Goal: Task Accomplishment & Management: Use online tool/utility

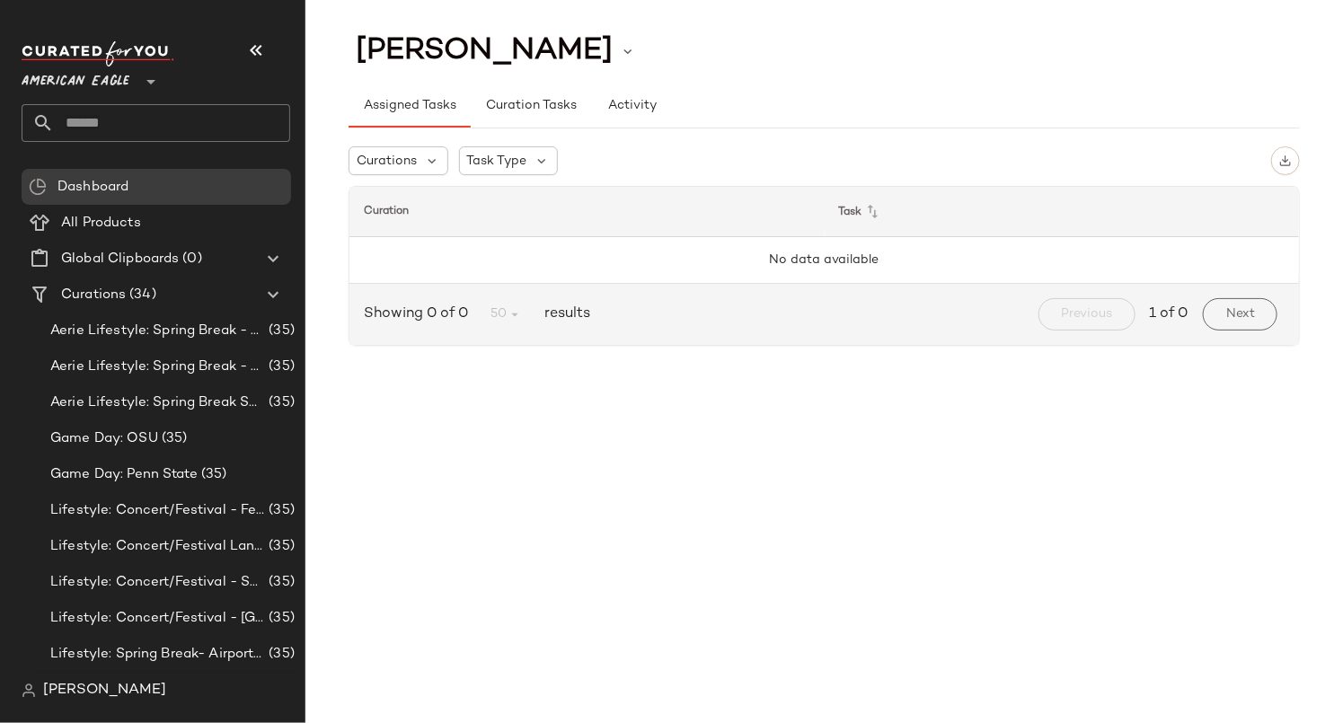
click at [93, 77] on span "American Eagle" at bounding box center [76, 77] width 108 height 32
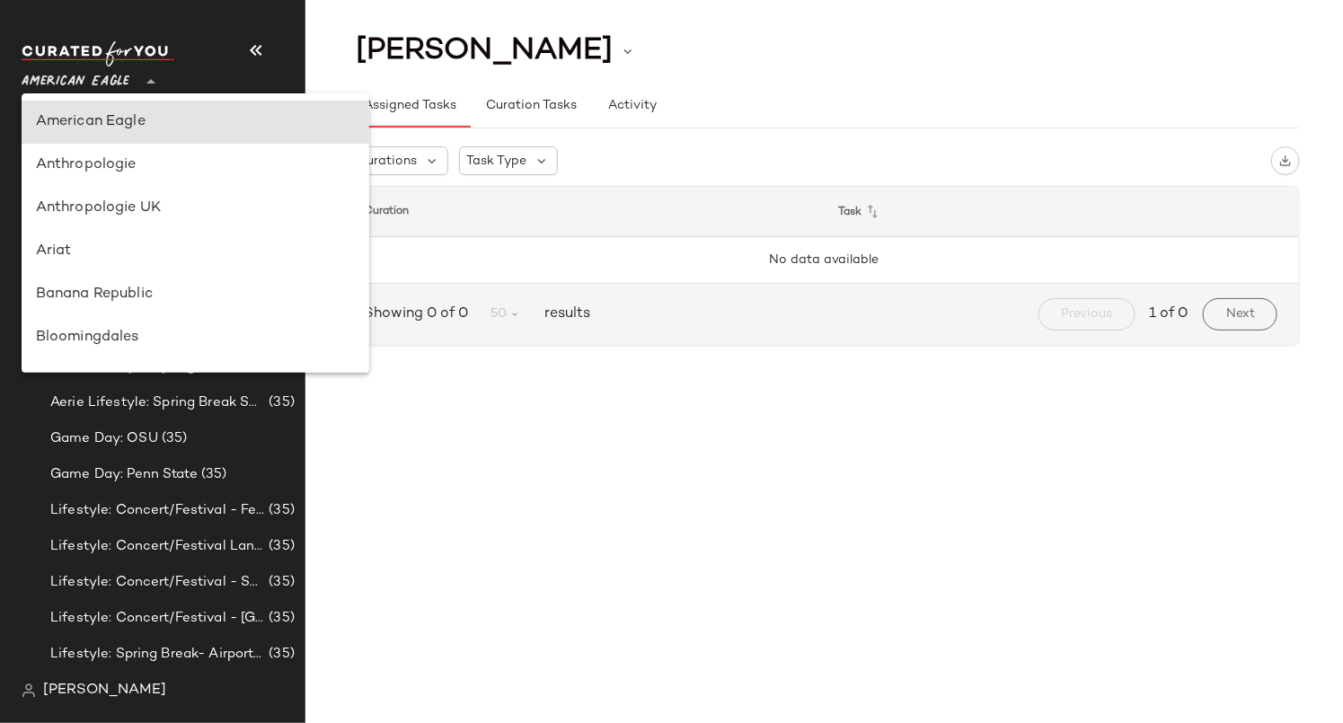
scroll to position [492, 0]
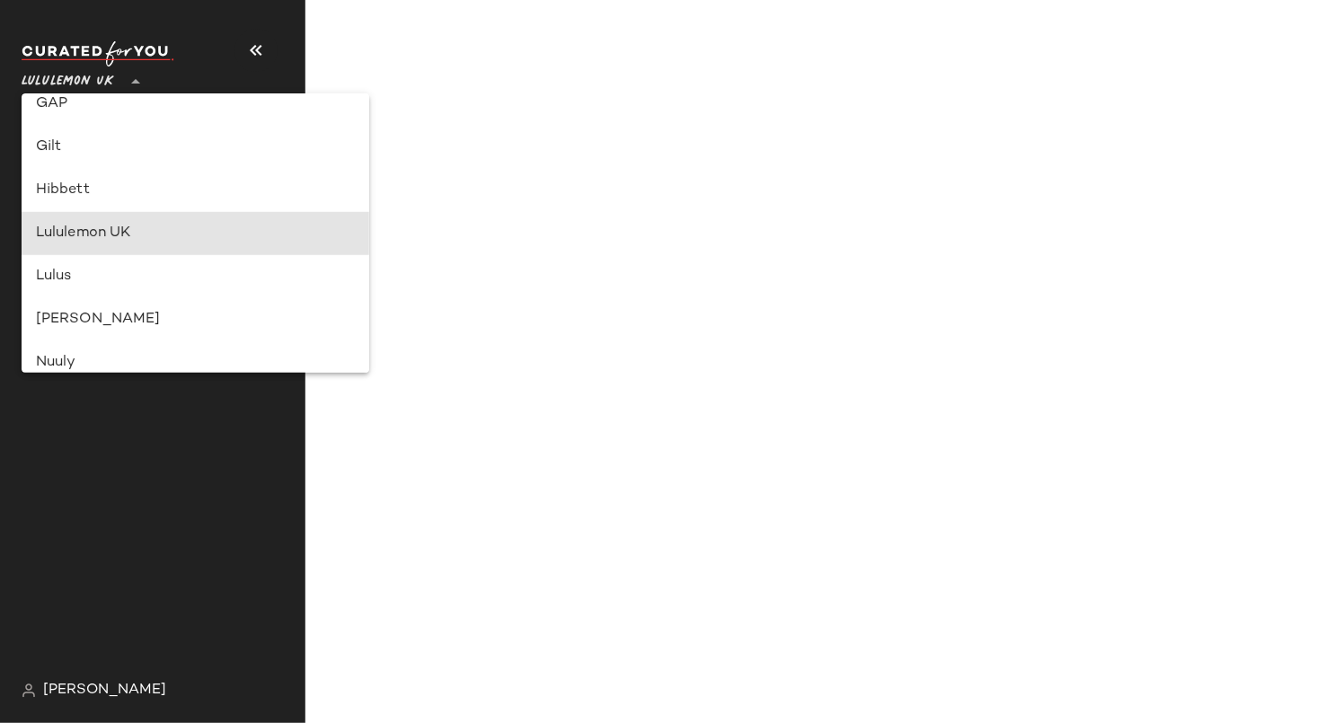
type input "**"
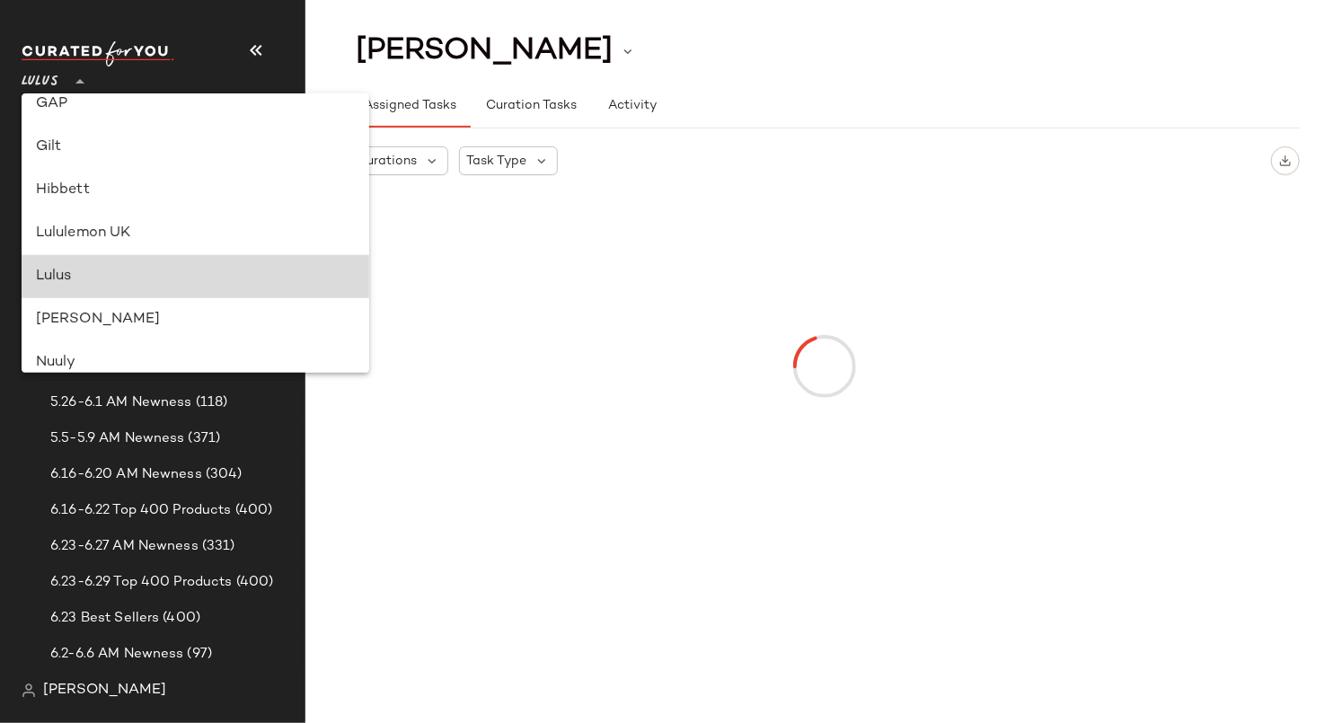
click at [76, 276] on div "Lulus" at bounding box center [195, 277] width 319 height 22
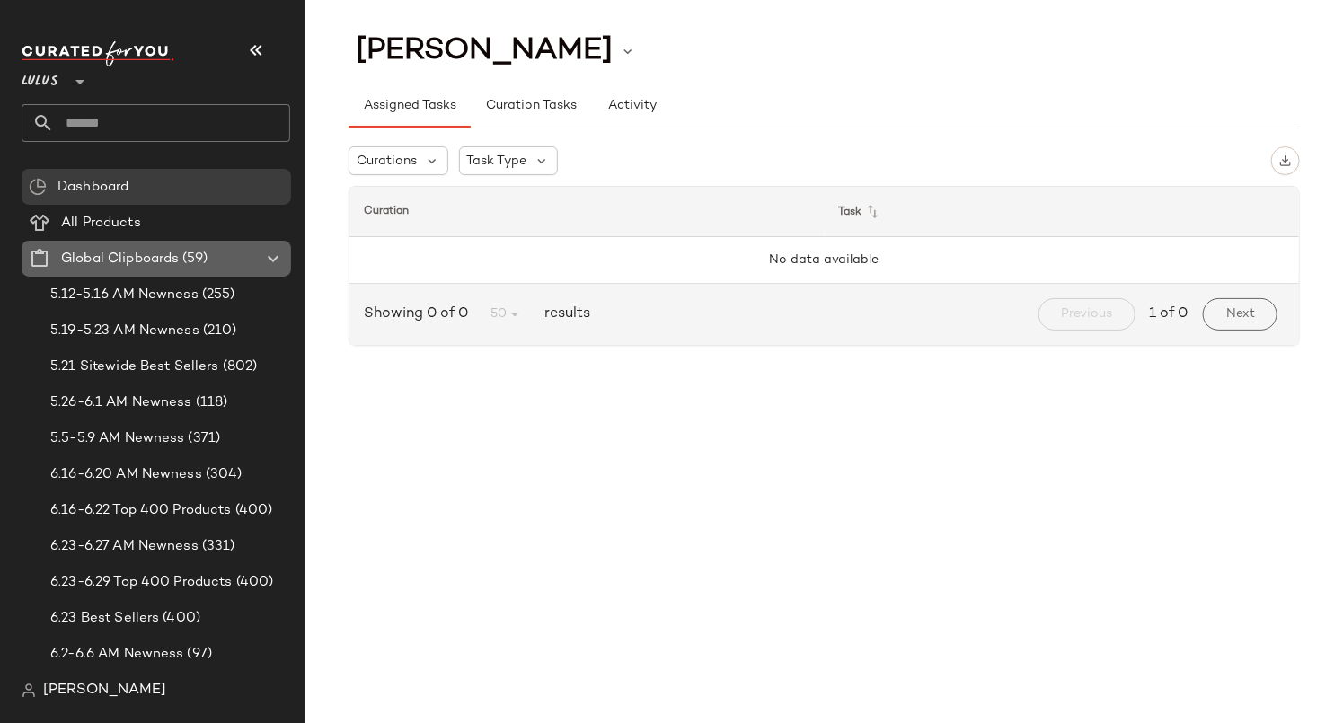
click at [129, 257] on span "Global Clipboards" at bounding box center [120, 259] width 118 height 21
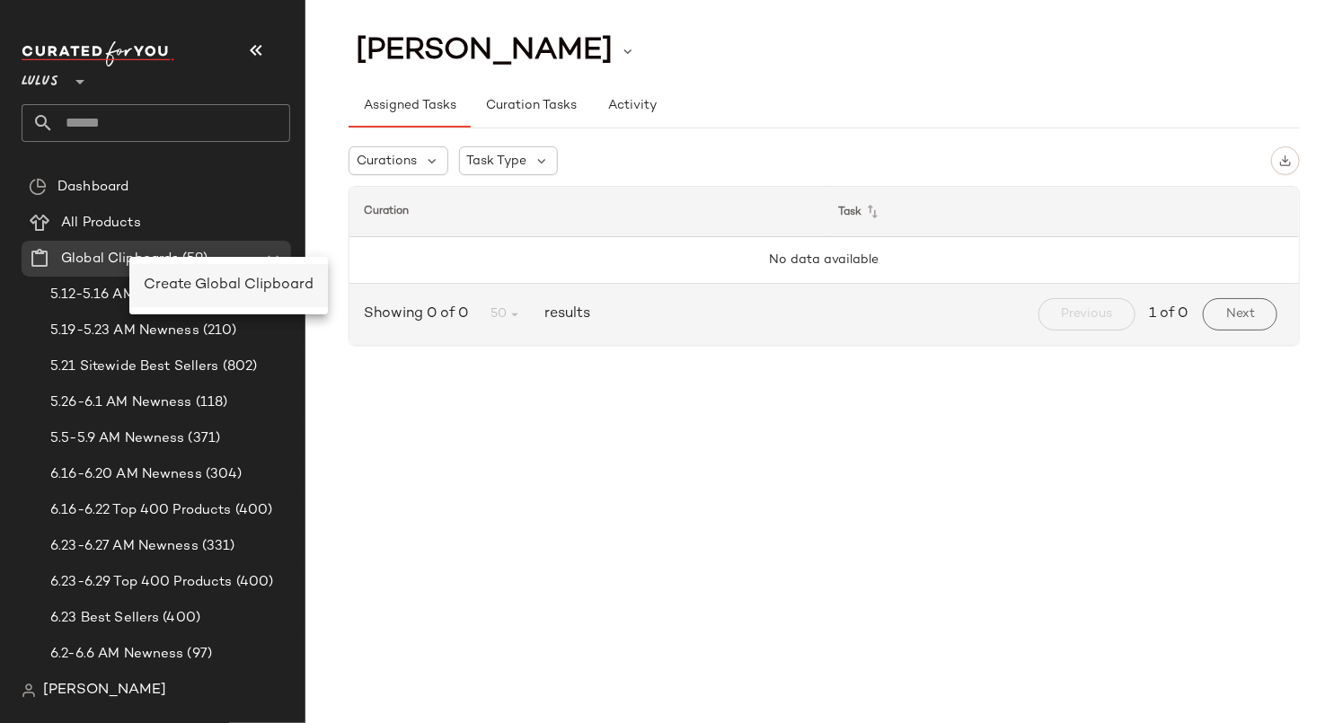
click at [203, 279] on span "Create Global Clipboard" at bounding box center [229, 285] width 170 height 15
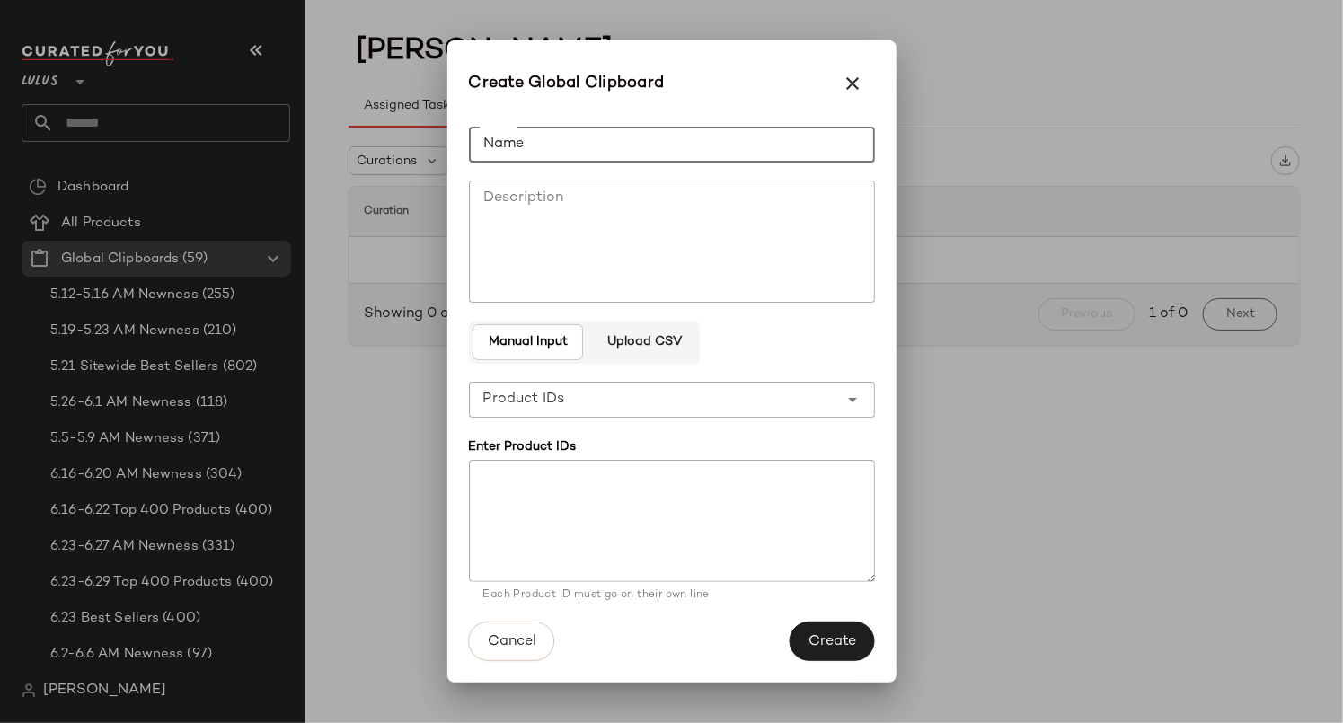
click at [529, 137] on input "Name" at bounding box center [672, 145] width 406 height 36
type input "**********"
click at [639, 311] on div "**********" at bounding box center [672, 383] width 406 height 542
click at [650, 336] on span "Upload CSV" at bounding box center [643, 342] width 75 height 14
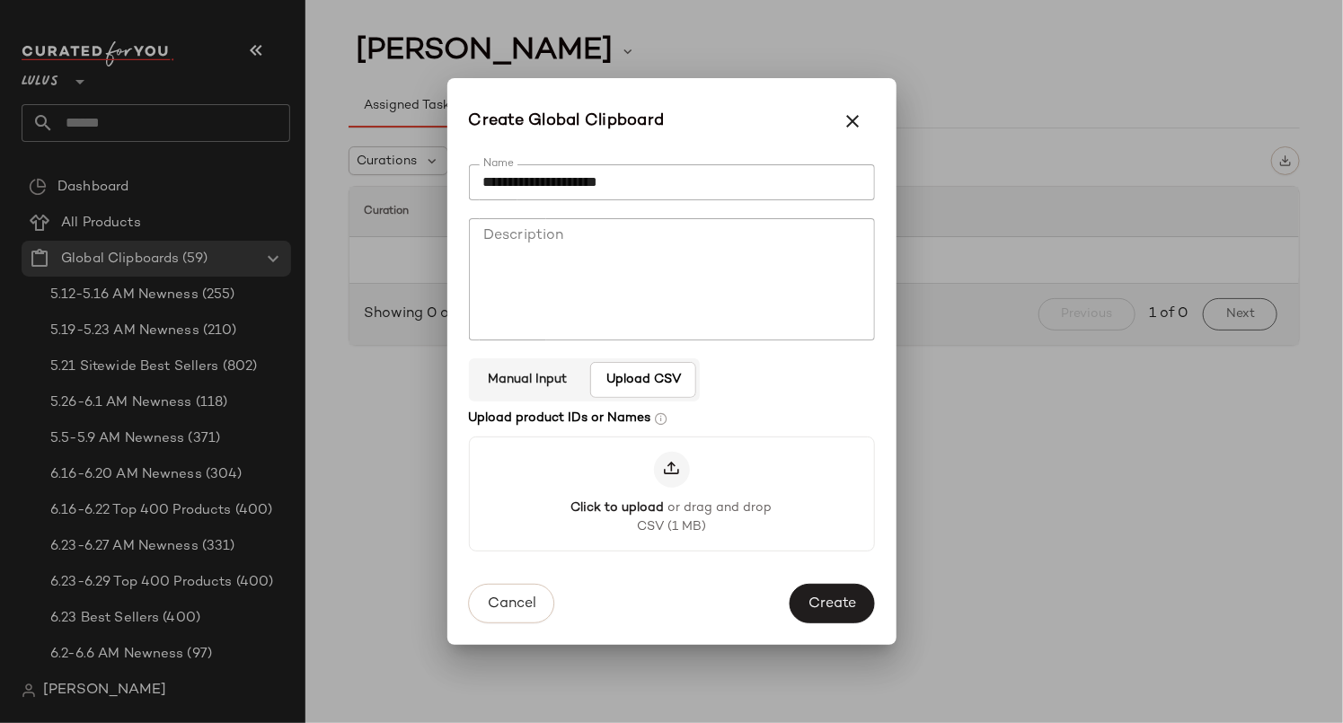
drag, startPoint x: 779, startPoint y: 108, endPoint x: 749, endPoint y: 115, distance: 30.5
click at [749, 115] on div "Create Global Clipboard" at bounding box center [671, 114] width 449 height 72
click at [523, 379] on span "Manual Input" at bounding box center [527, 380] width 80 height 14
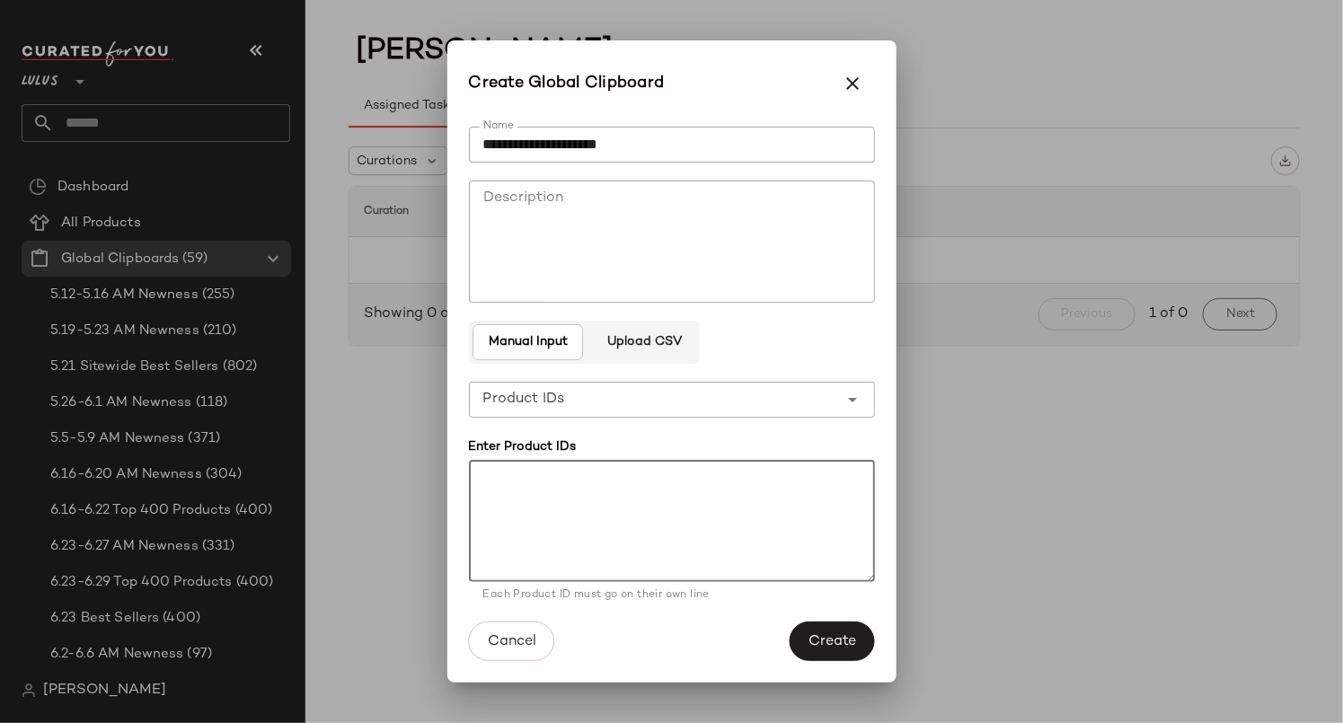
click at [504, 480] on textarea at bounding box center [672, 521] width 406 height 122
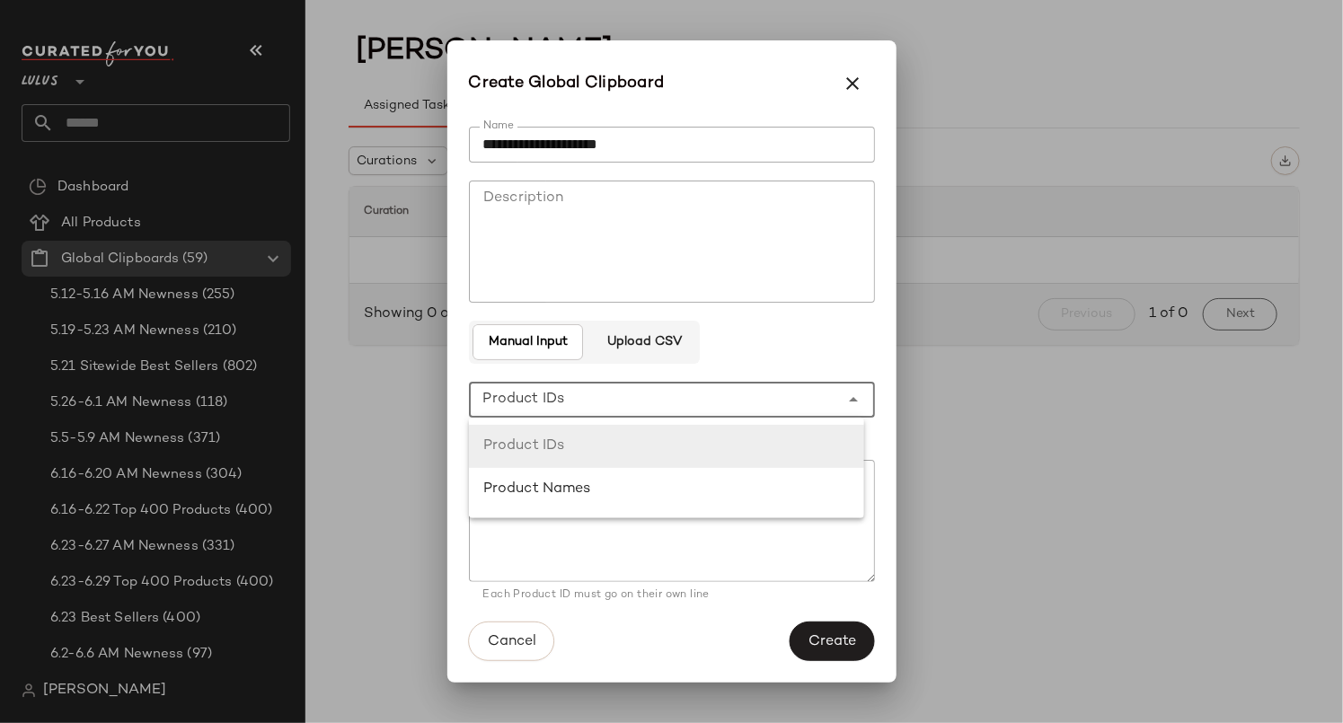
click at [514, 396] on span "Product IDs" at bounding box center [524, 400] width 82 height 22
click at [543, 398] on span "Product IDs" at bounding box center [524, 400] width 82 height 22
click at [533, 487] on div "Product Names" at bounding box center [666, 490] width 366 height 22
type input "**********"
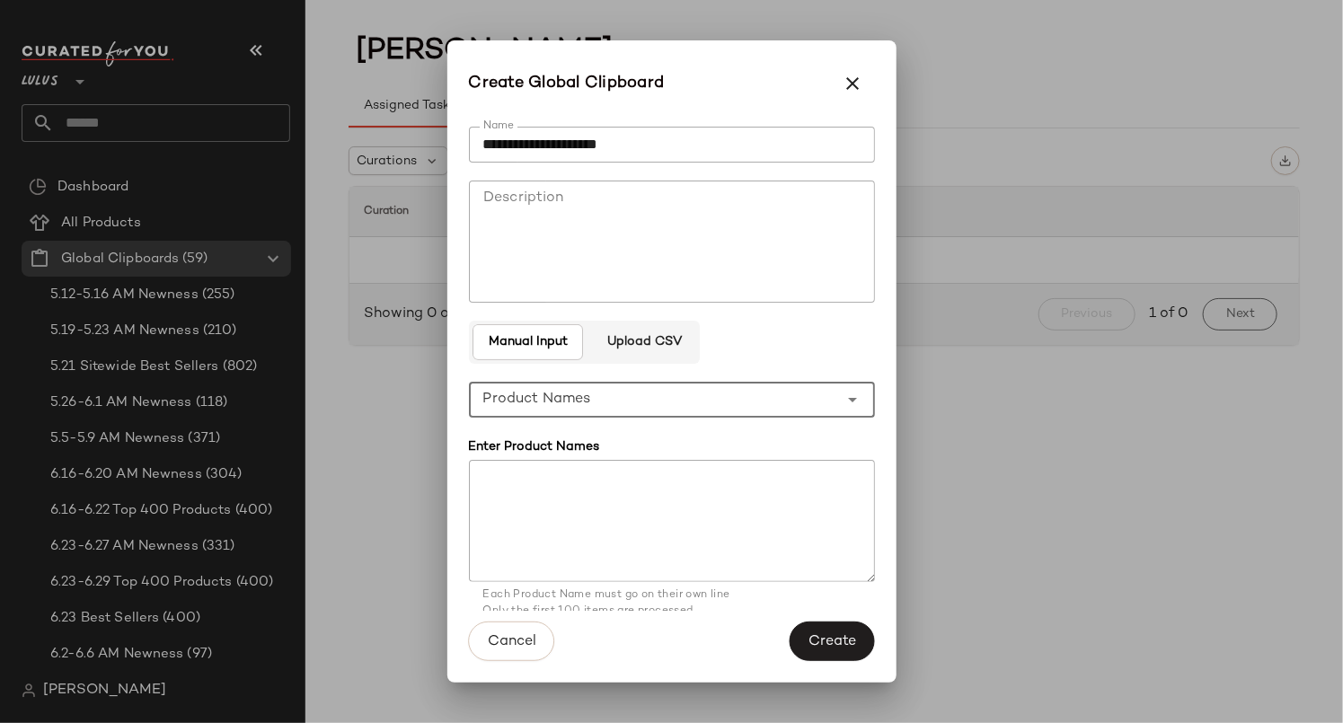
click at [505, 468] on textarea at bounding box center [672, 521] width 406 height 122
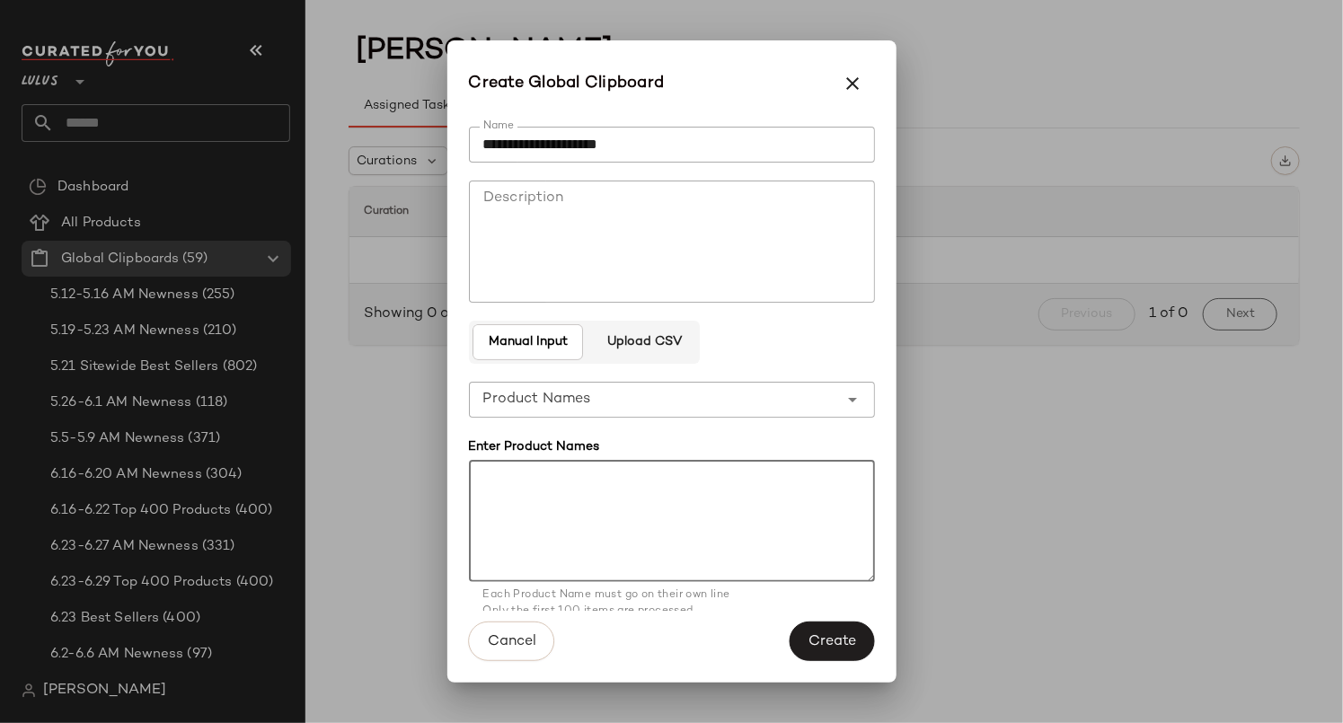
paste textarea "**********"
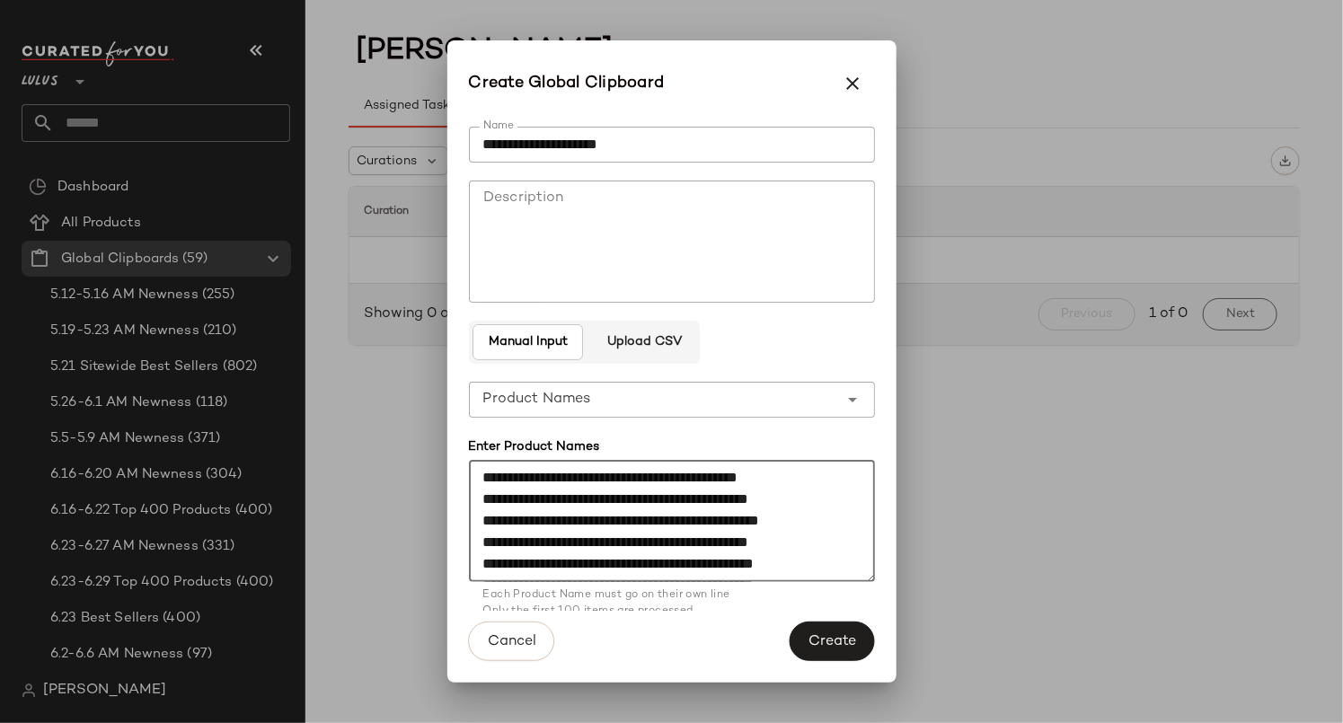
scroll to position [636, 0]
type textarea "**********"
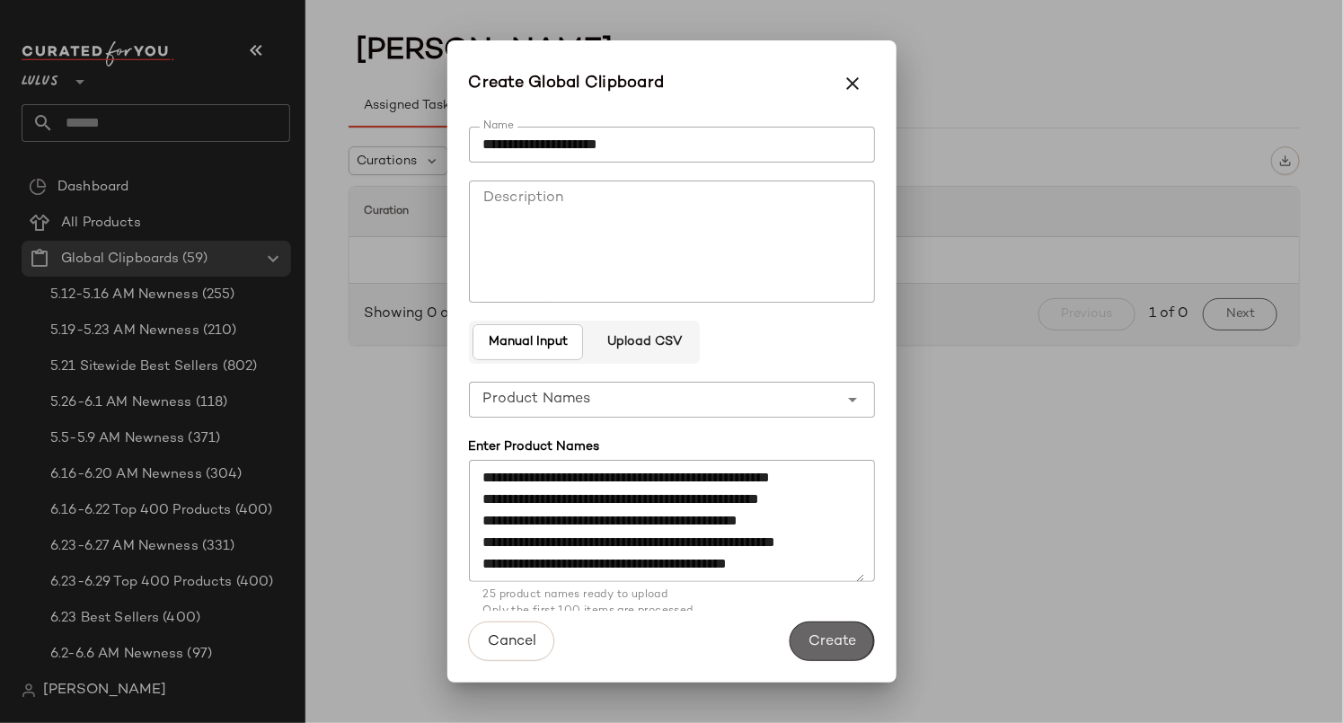
click at [824, 639] on span "Create" at bounding box center [831, 641] width 48 height 17
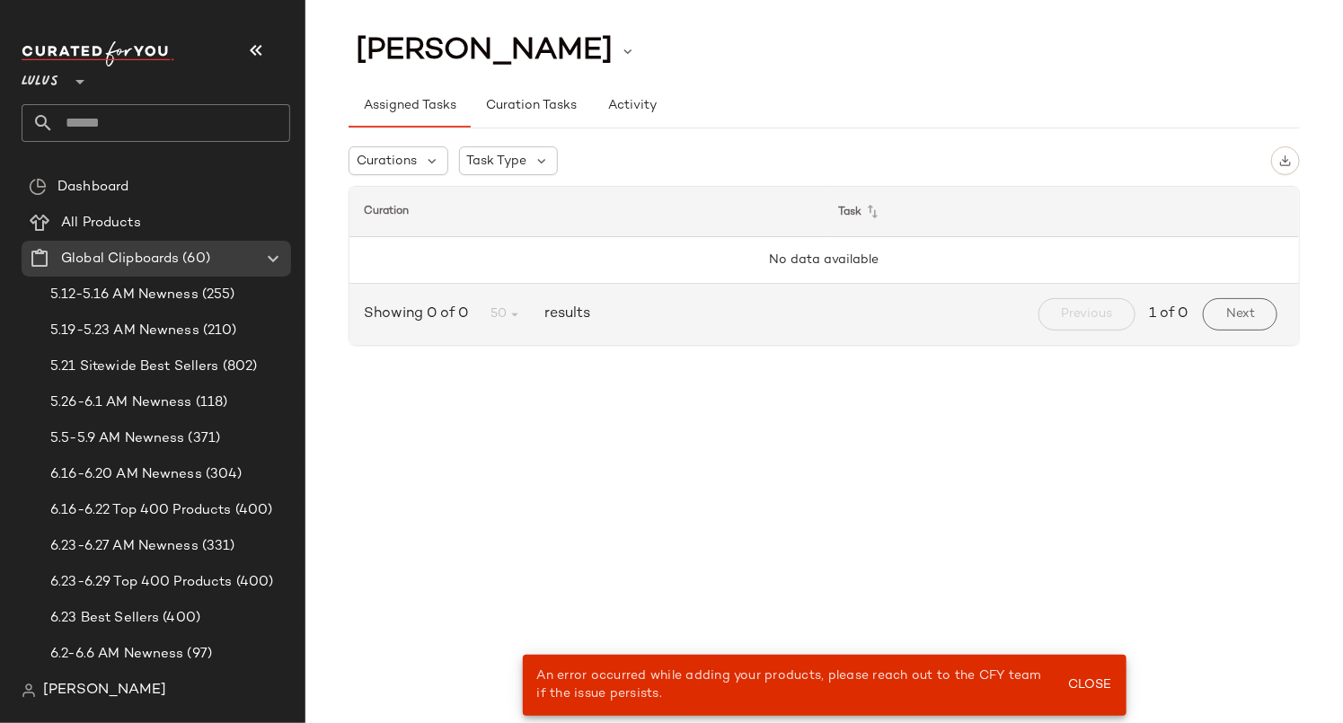
click at [700, 682] on span "An error occurred while adding your products, please reach out to the CFY team …" at bounding box center [790, 684] width 506 height 31
click at [1073, 682] on span "Close" at bounding box center [1089, 685] width 44 height 14
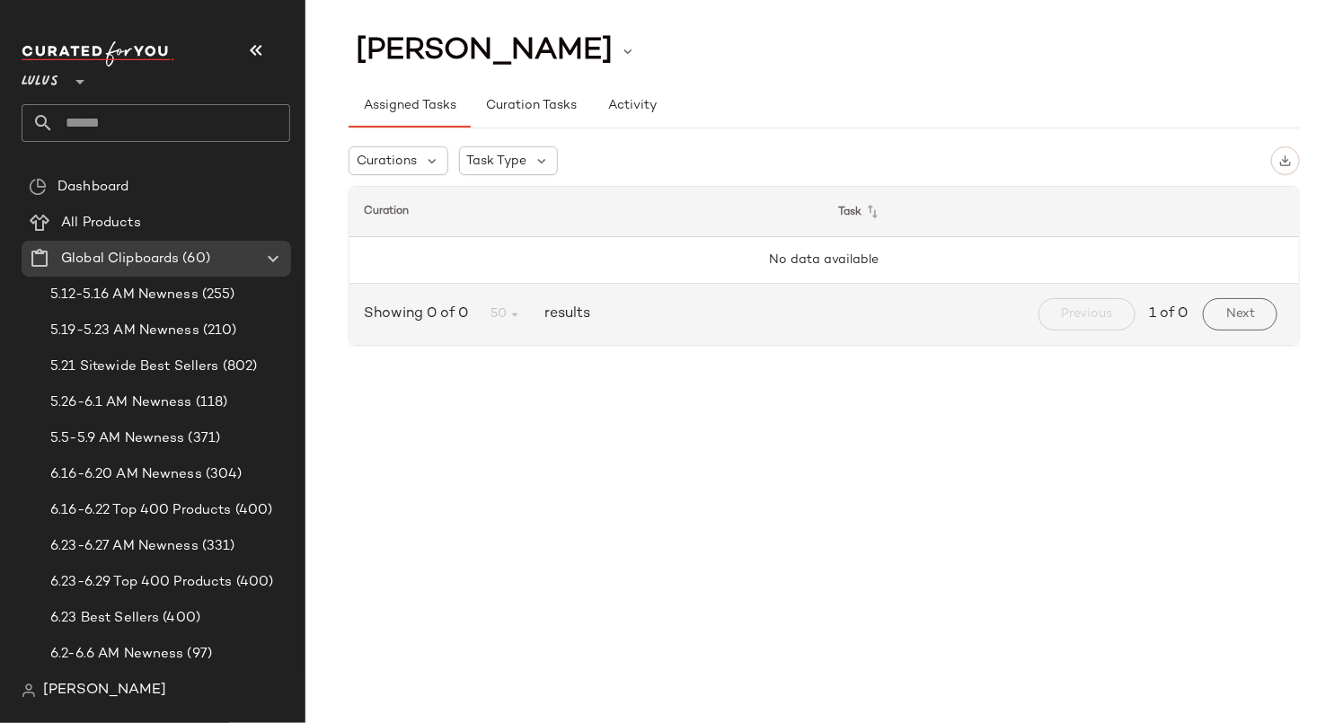
click at [627, 458] on div "[PERSON_NAME] Assigned Tasks Curation Tasks Activity Curations Task Type Curati…" at bounding box center [823, 376] width 1037 height 694
click at [858, 409] on div "[PERSON_NAME] Assigned Tasks Curation Tasks Activity Curations Task Type Curati…" at bounding box center [823, 376] width 1037 height 694
click at [824, 206] on th "Curation" at bounding box center [1061, 212] width 475 height 50
click at [401, 152] on span "Curations" at bounding box center [387, 161] width 60 height 19
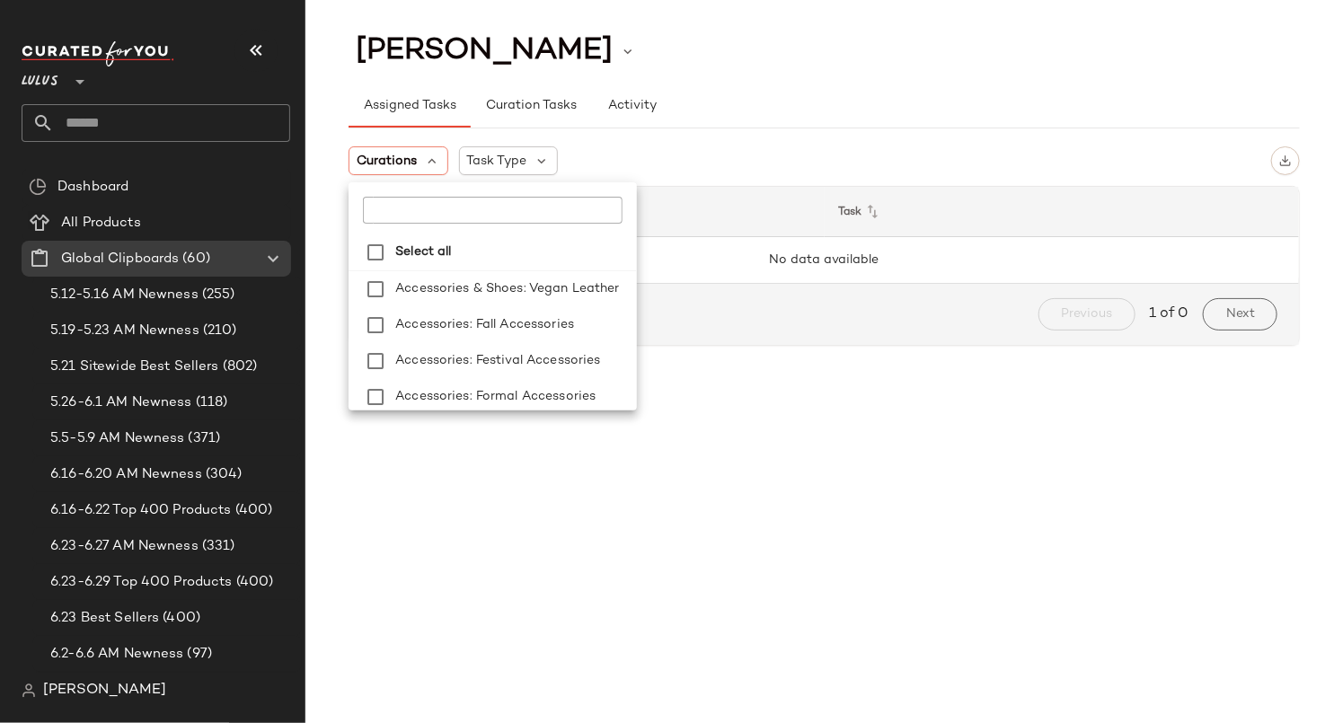
click at [629, 146] on div "Curations Task Type" at bounding box center [823, 160] width 951 height 29
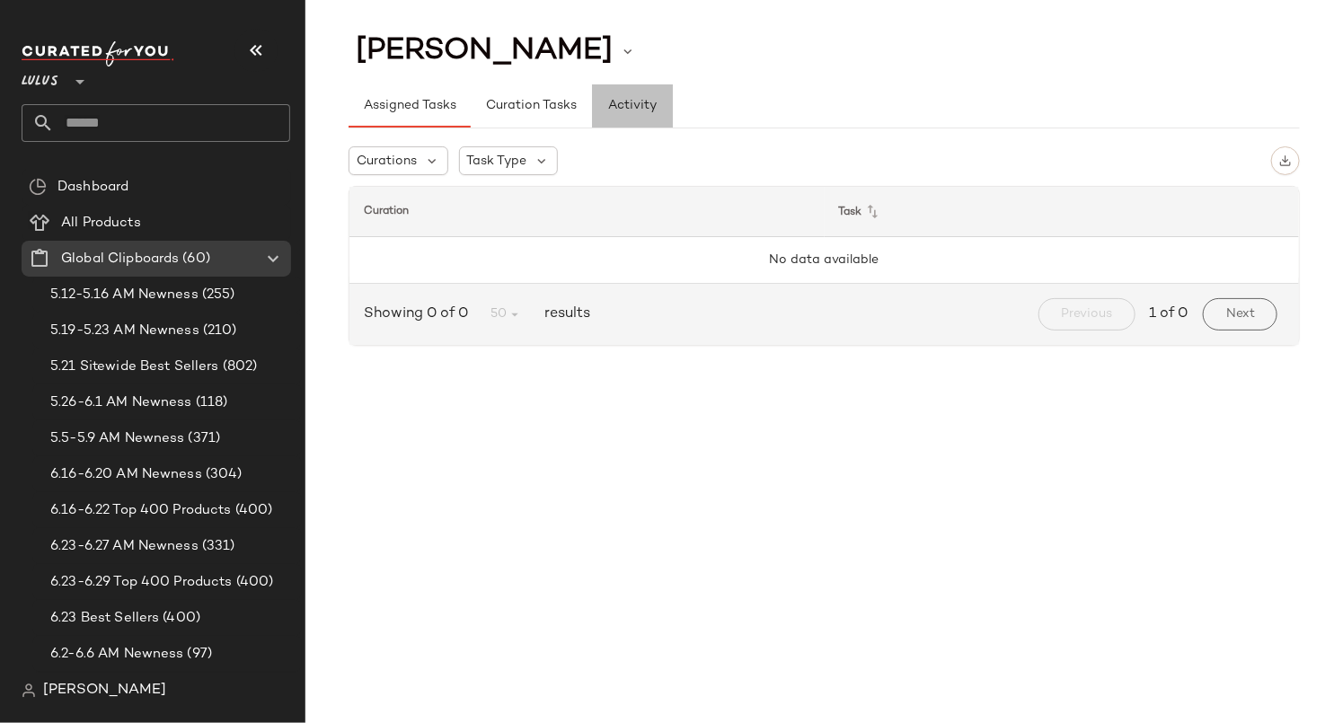
click at [630, 109] on span "Activity" at bounding box center [631, 106] width 49 height 14
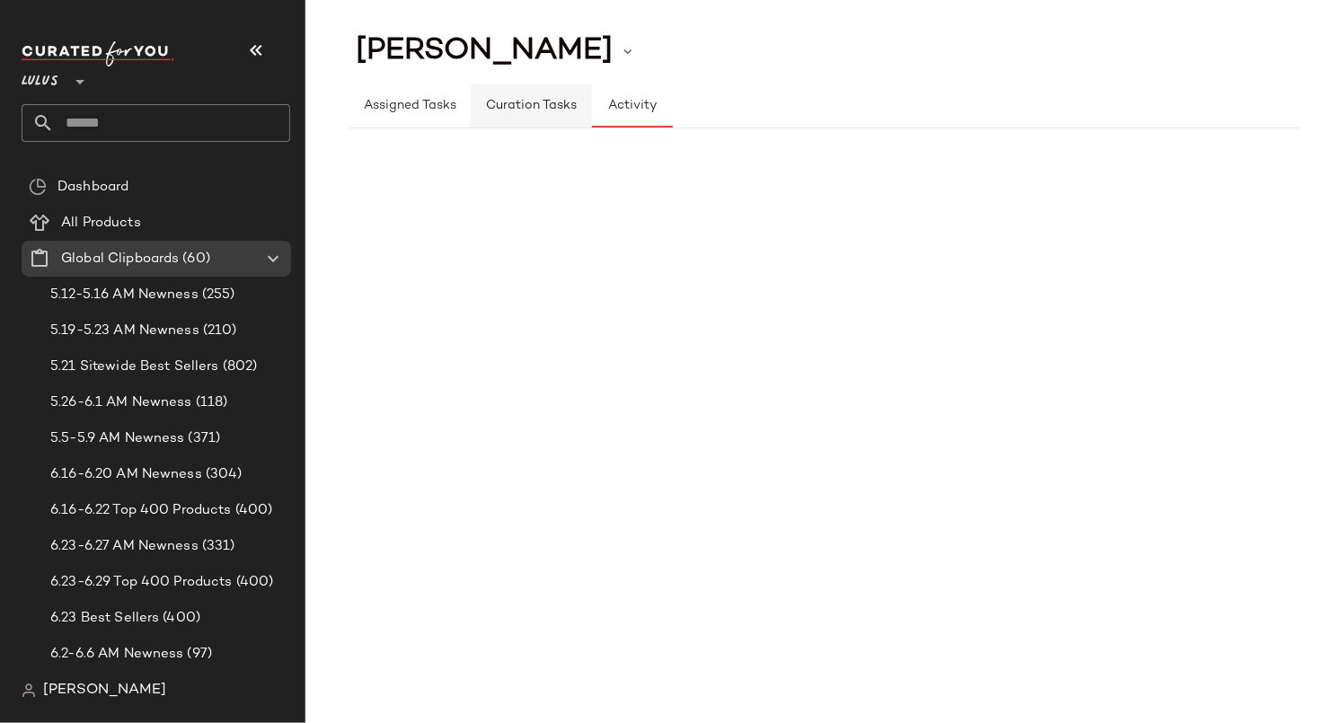
click at [521, 109] on span "Curation Tasks" at bounding box center [531, 106] width 92 height 14
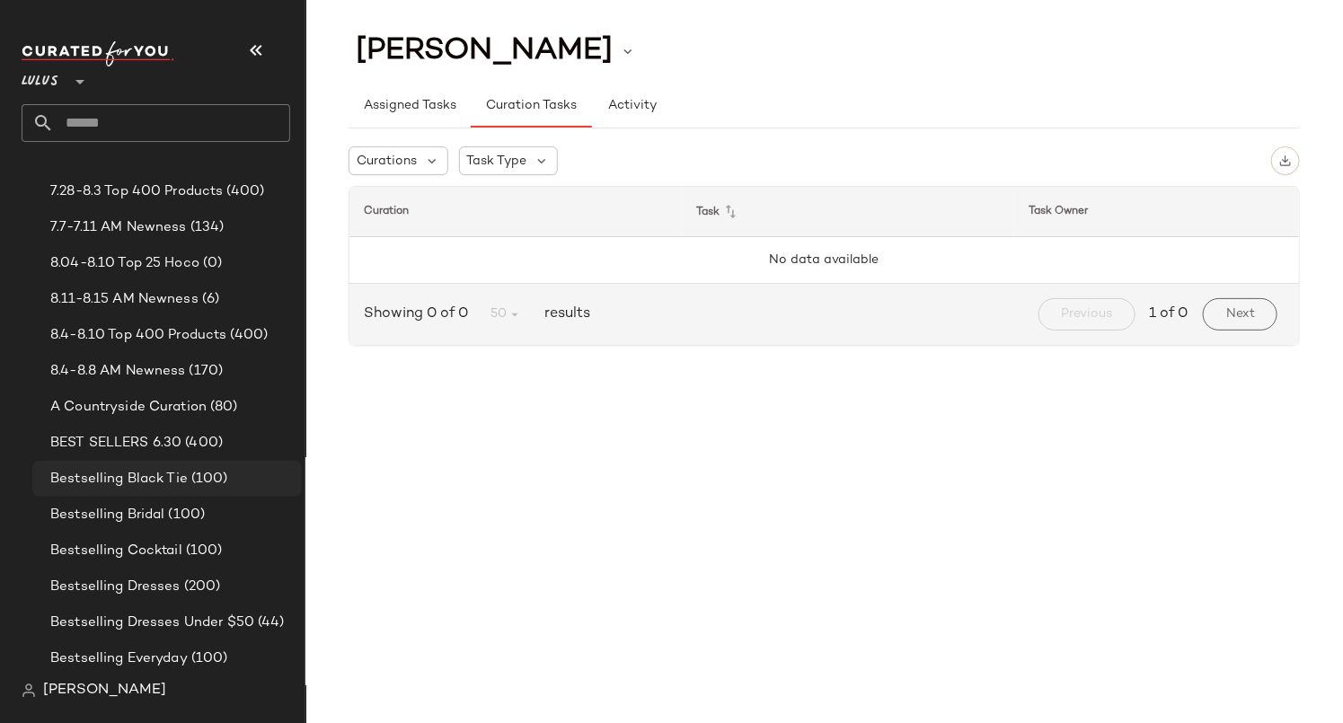
scroll to position [890, 0]
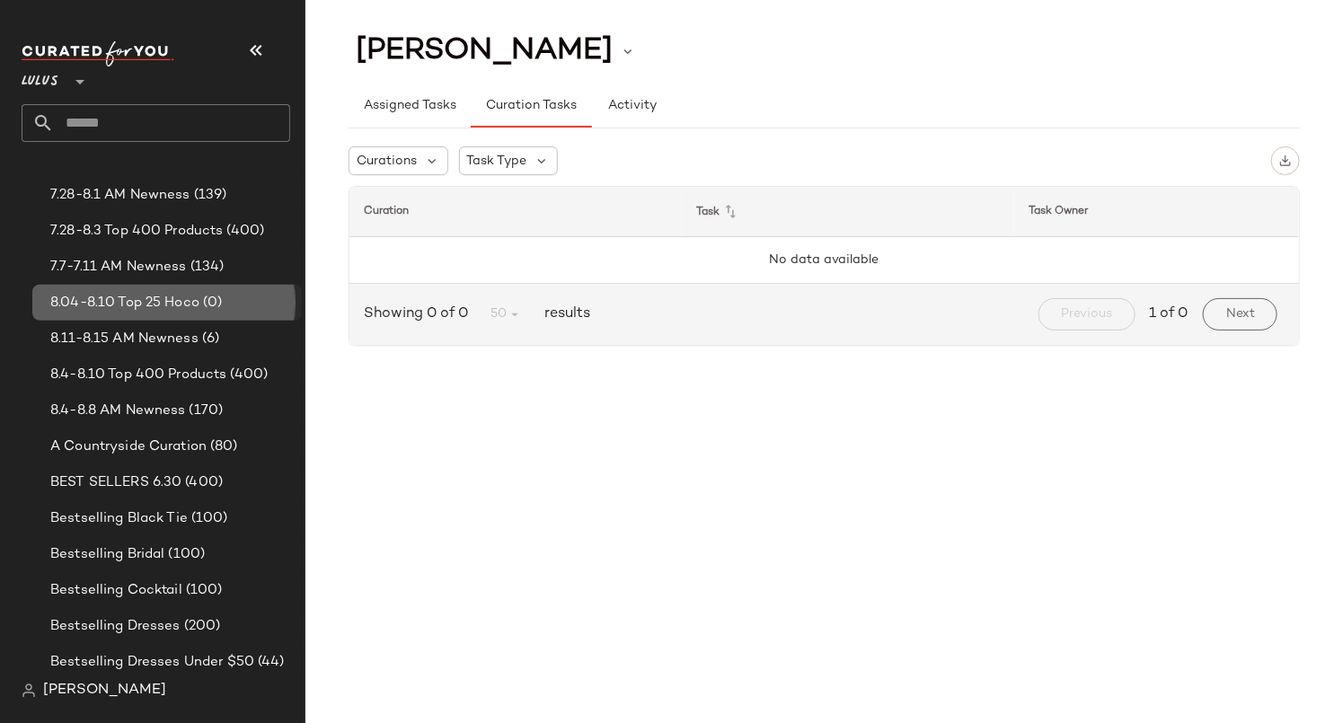
click at [90, 296] on span "8.04-8.10 Top 25 Hoco" at bounding box center [124, 303] width 149 height 21
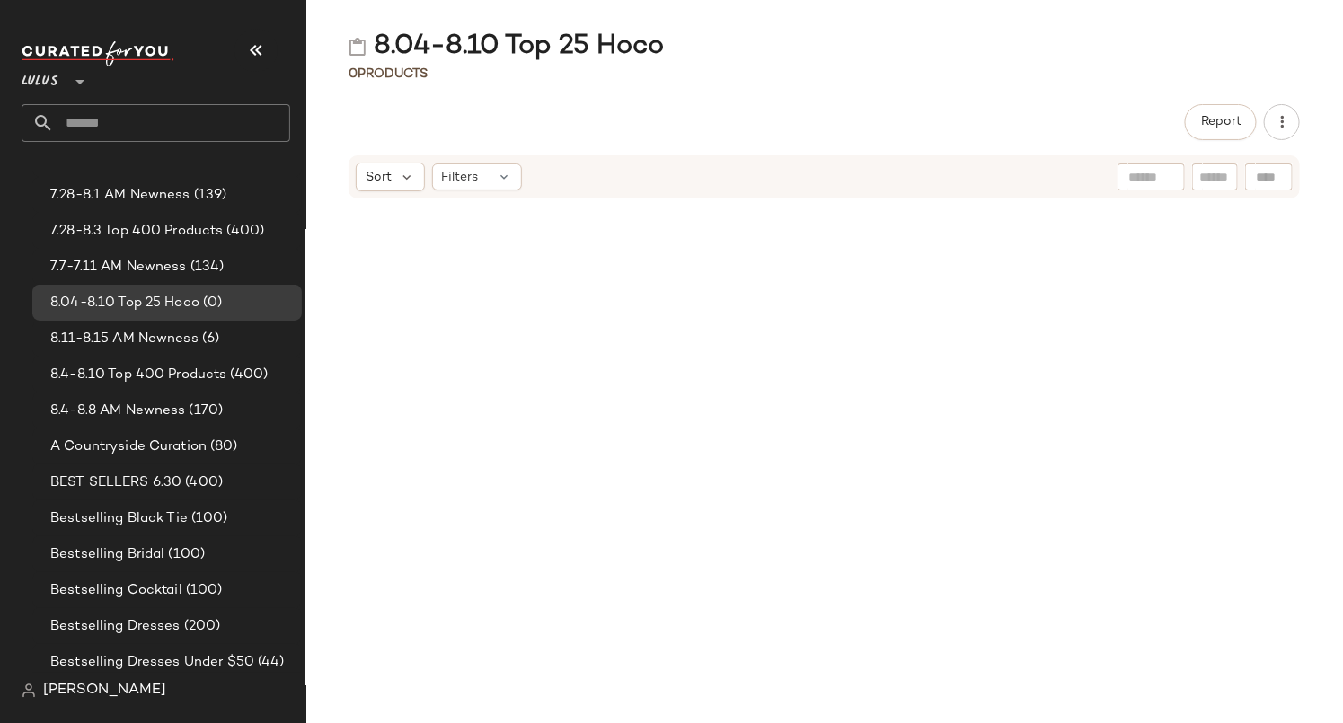
click at [721, 311] on div at bounding box center [823, 472] width 1037 height 502
click at [1283, 114] on icon "button" at bounding box center [1282, 122] width 18 height 18
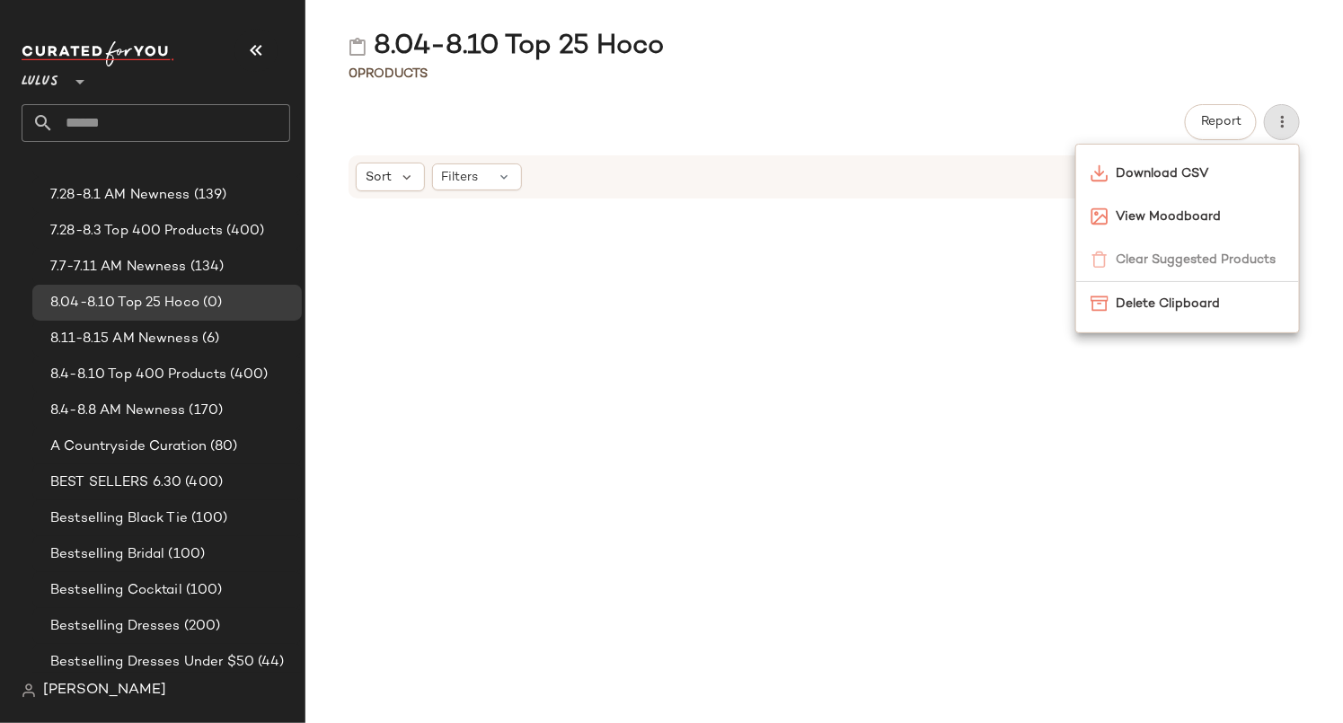
click at [1010, 261] on div at bounding box center [823, 472] width 1037 height 502
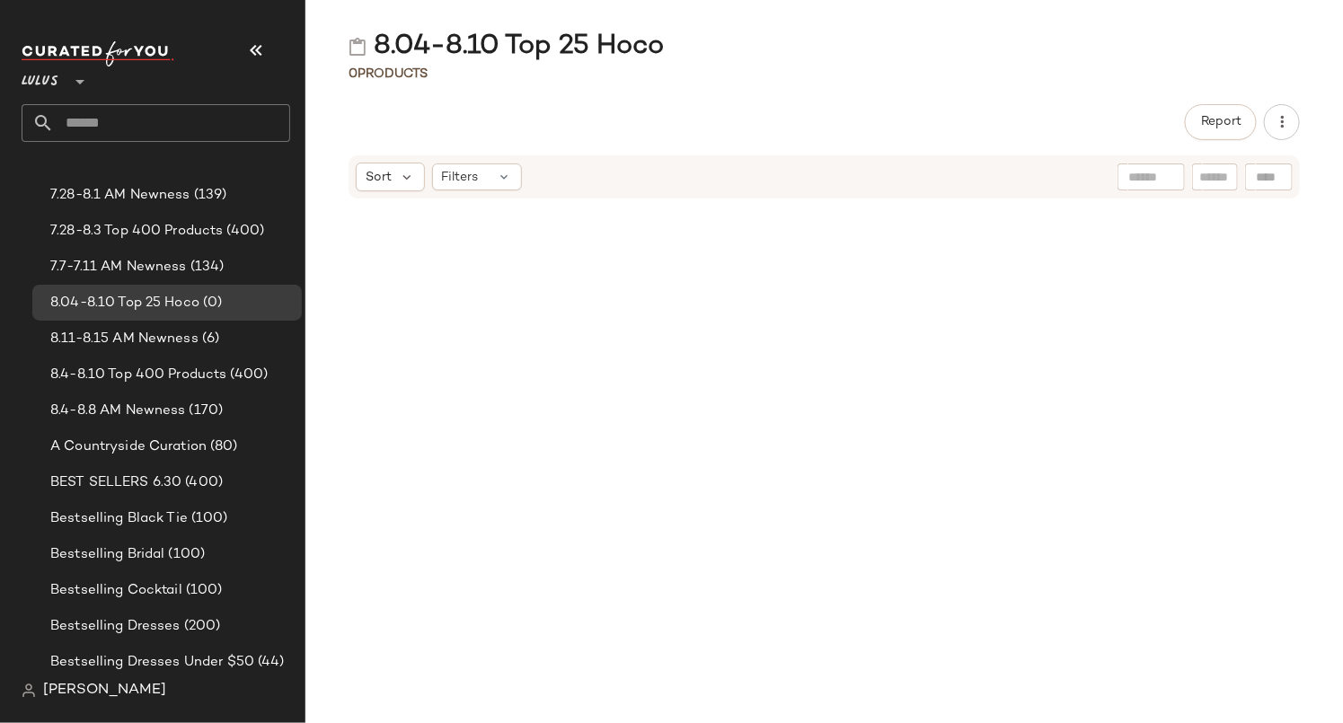
click at [500, 102] on div "8.04-8.10 Top 25 Hoco 0 Products Report Sort Filters" at bounding box center [823, 376] width 1037 height 694
click at [1222, 127] on span "Report" at bounding box center [1220, 122] width 41 height 14
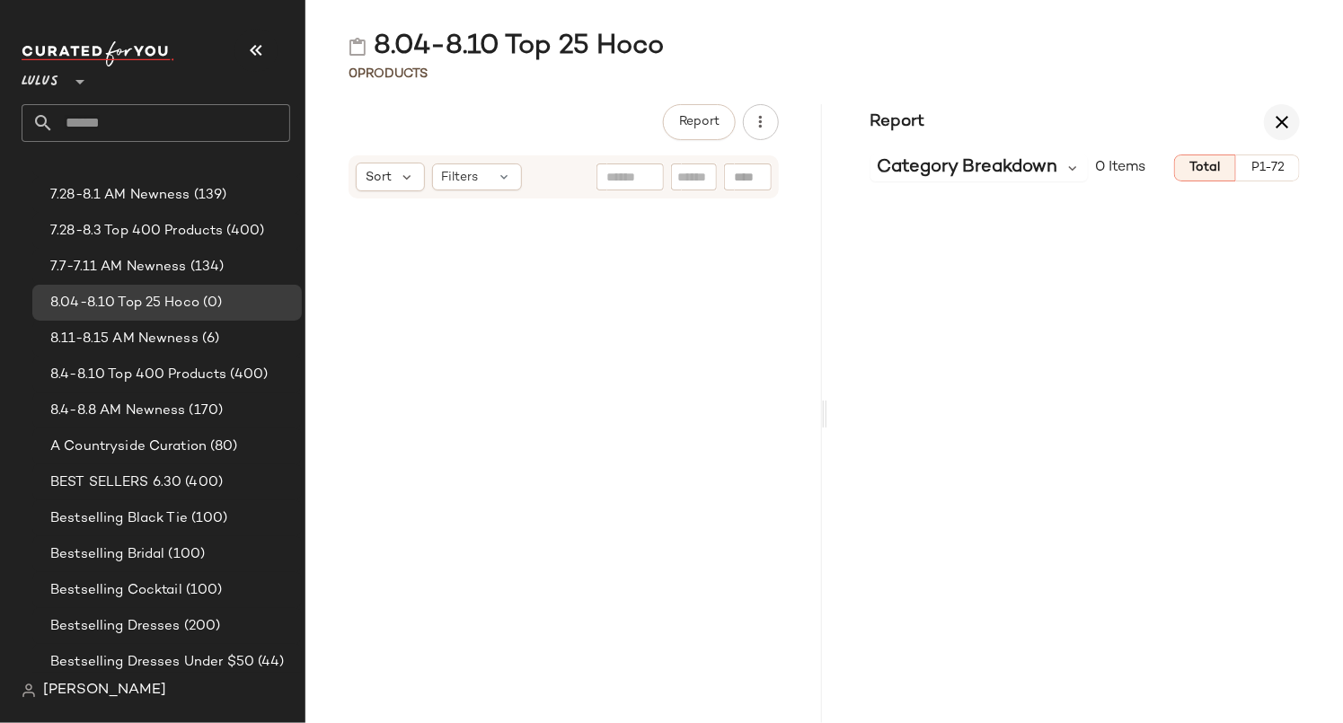
click at [1282, 117] on icon "button" at bounding box center [1282, 122] width 22 height 22
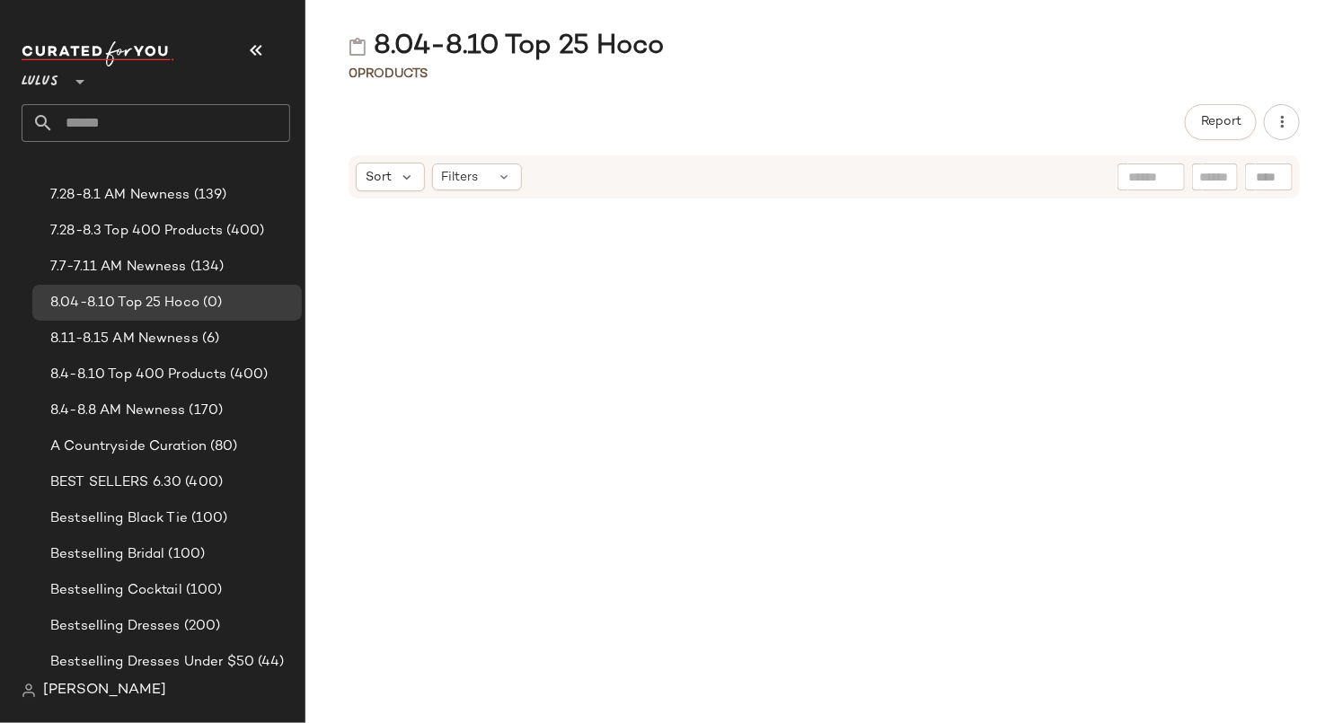
click at [623, 237] on div at bounding box center [823, 472] width 1037 height 502
click at [493, 169] on div "Filters" at bounding box center [477, 176] width 90 height 27
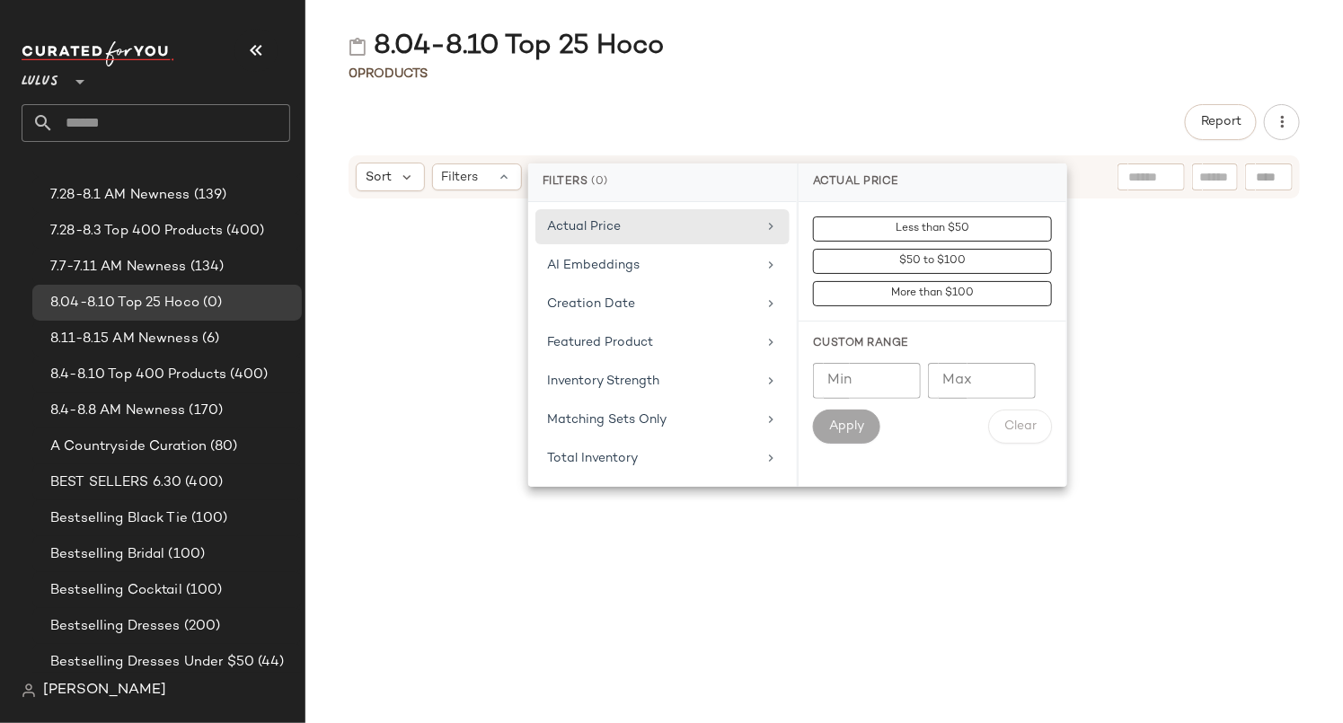
click at [547, 130] on div "Report" at bounding box center [823, 122] width 1037 height 36
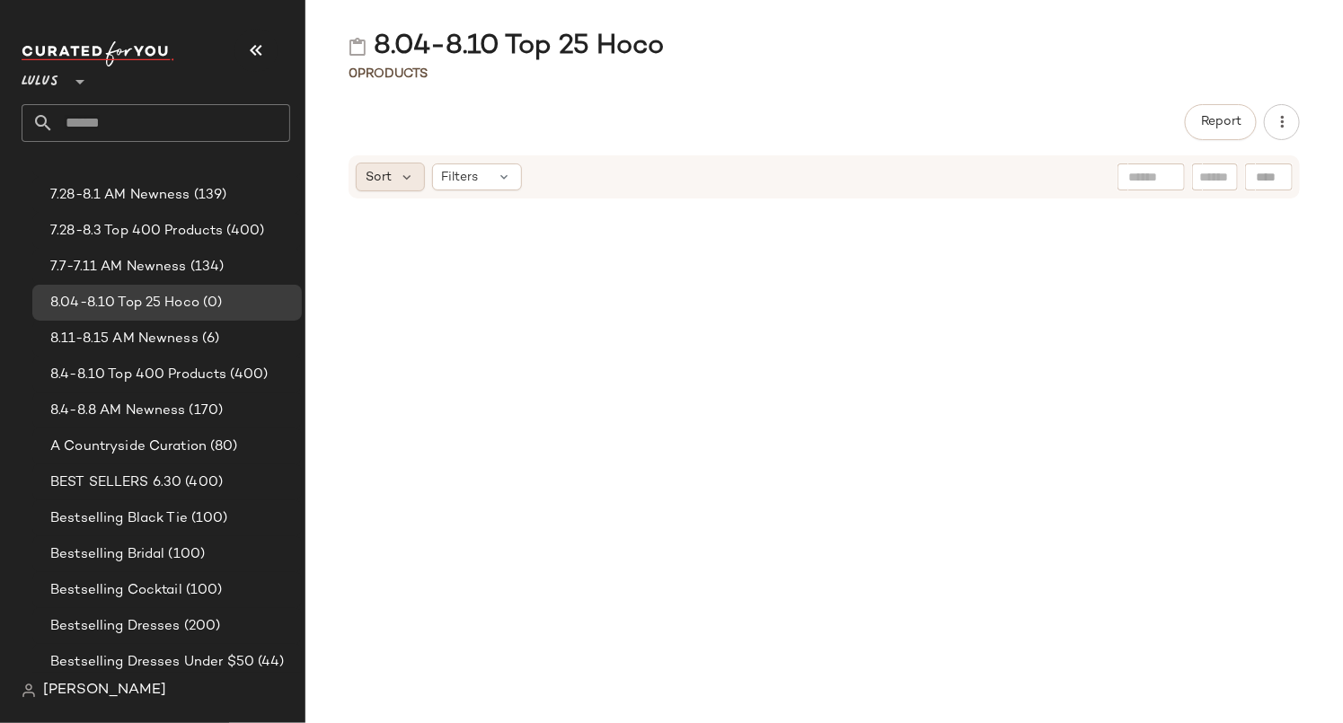
click at [395, 177] on div "Sort" at bounding box center [390, 177] width 69 height 29
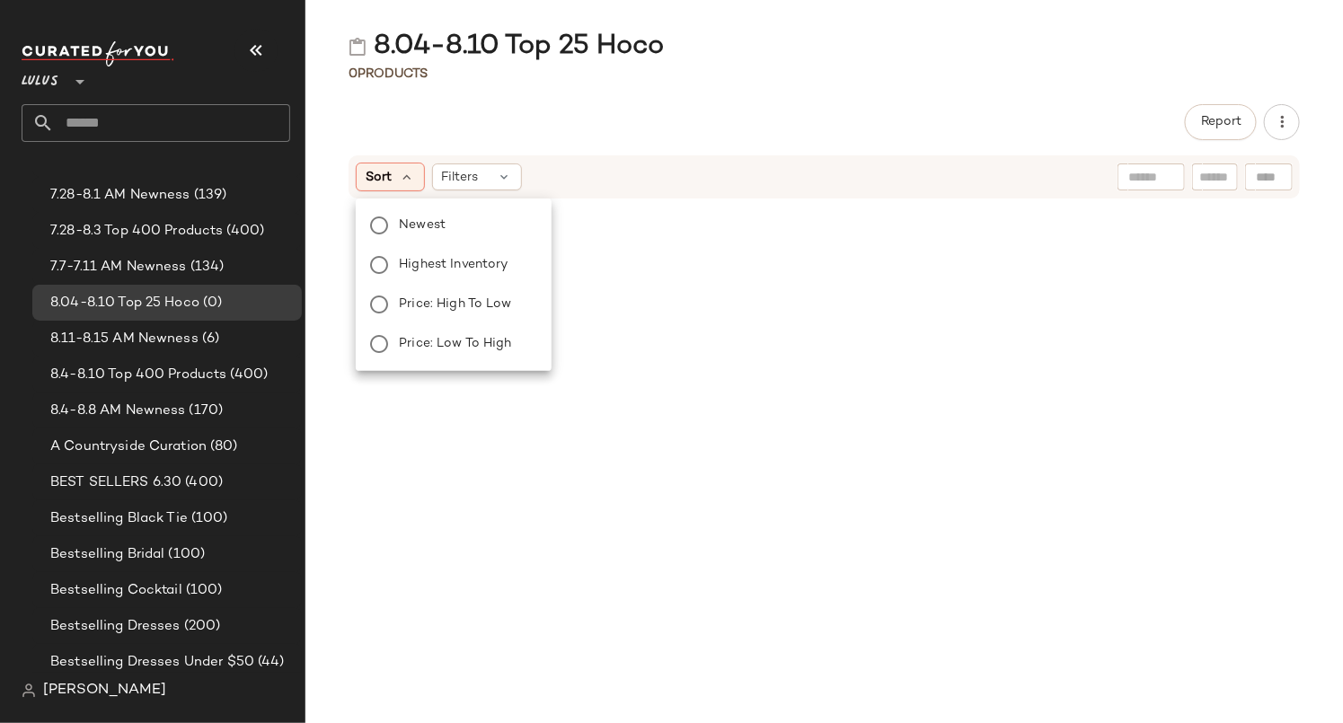
click at [589, 107] on div "Report" at bounding box center [823, 122] width 1037 height 36
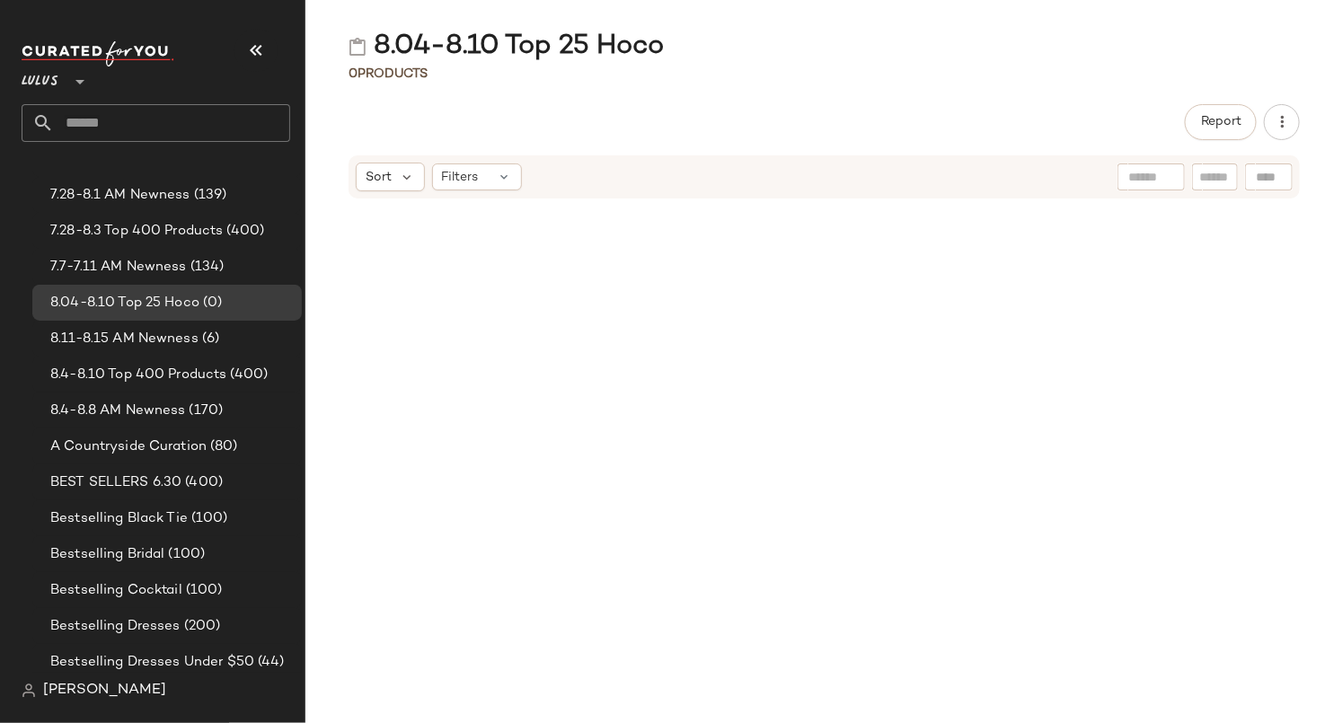
click at [1149, 221] on div at bounding box center [823, 472] width 1037 height 502
click at [1144, 178] on input "text" at bounding box center [1151, 177] width 46 height 19
click at [1215, 178] on input "text" at bounding box center [1214, 177] width 31 height 19
click at [1287, 178] on div "Find by ID Find by ID" at bounding box center [1162, 176] width 260 height 27
click at [1325, 178] on div "Sort Filters Find by ID Find by ID" at bounding box center [823, 176] width 1037 height 45
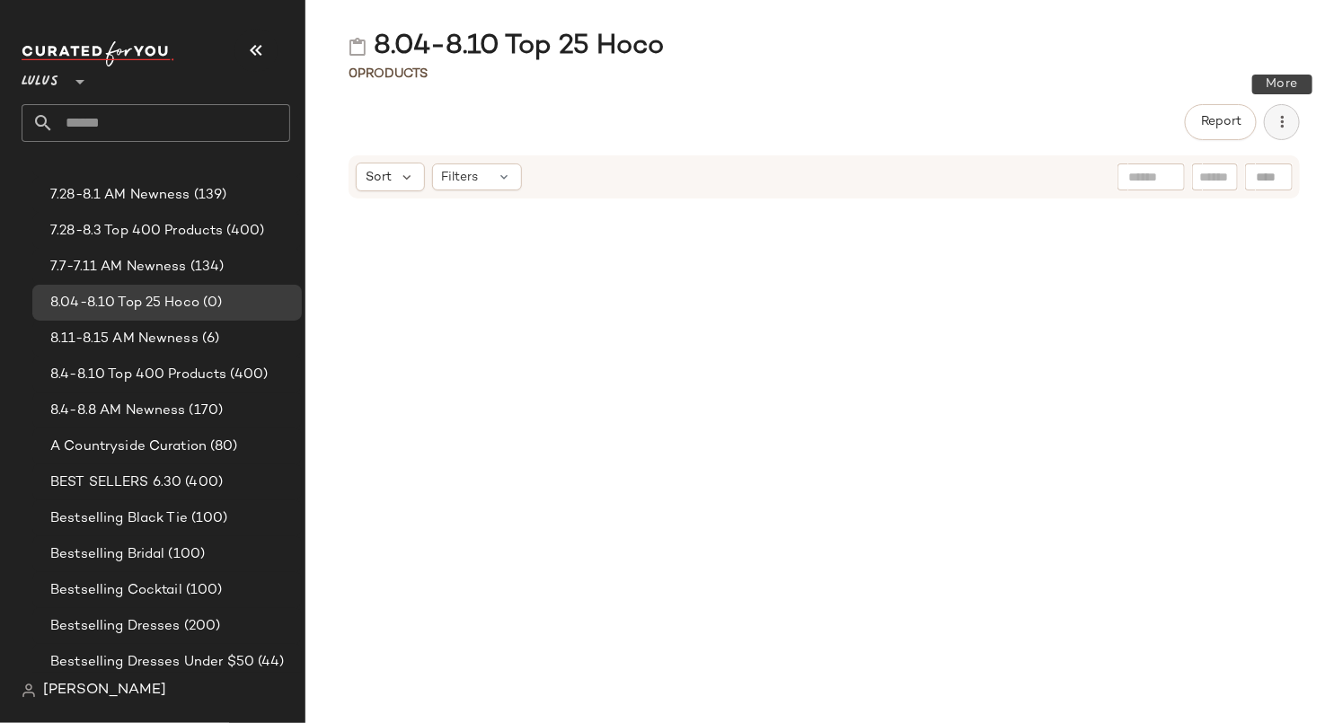
click at [1271, 129] on button "button" at bounding box center [1282, 122] width 36 height 36
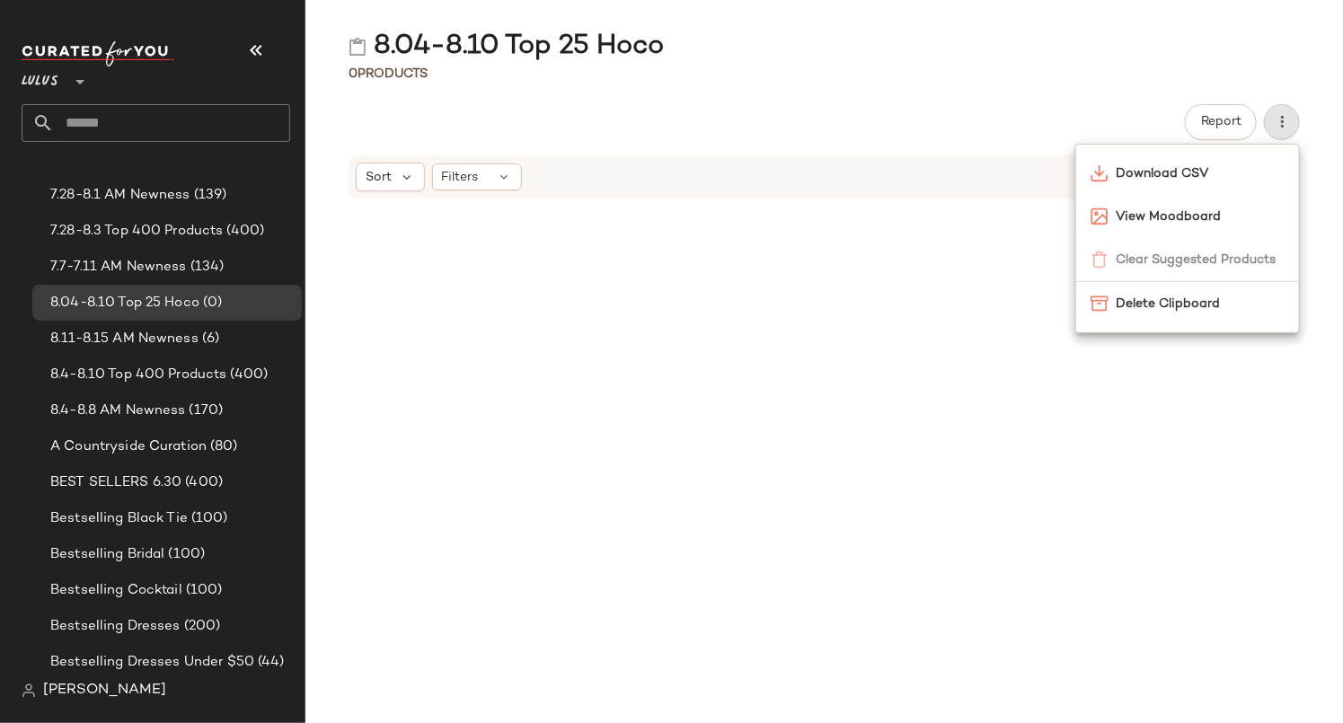
click at [993, 66] on div "0 Products" at bounding box center [823, 74] width 1037 height 18
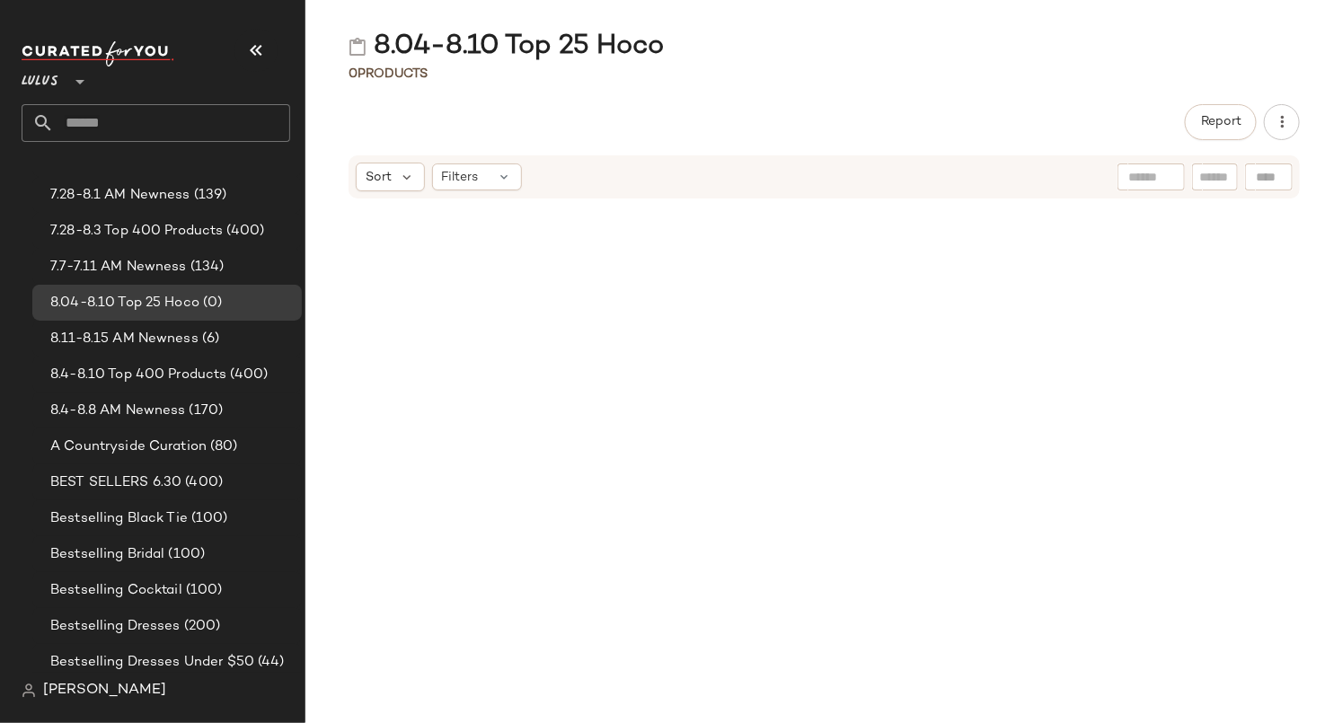
click at [855, 74] on div "0 Products" at bounding box center [823, 74] width 1037 height 18
click at [649, 93] on div "8.04-8.10 Top 25 Hoco 0 Products Report Sort Filters" at bounding box center [823, 376] width 1037 height 694
click at [140, 298] on span "8.04-8.10 Top 25 Hoco" at bounding box center [124, 303] width 149 height 21
click at [1279, 122] on icon "button" at bounding box center [1282, 122] width 18 height 18
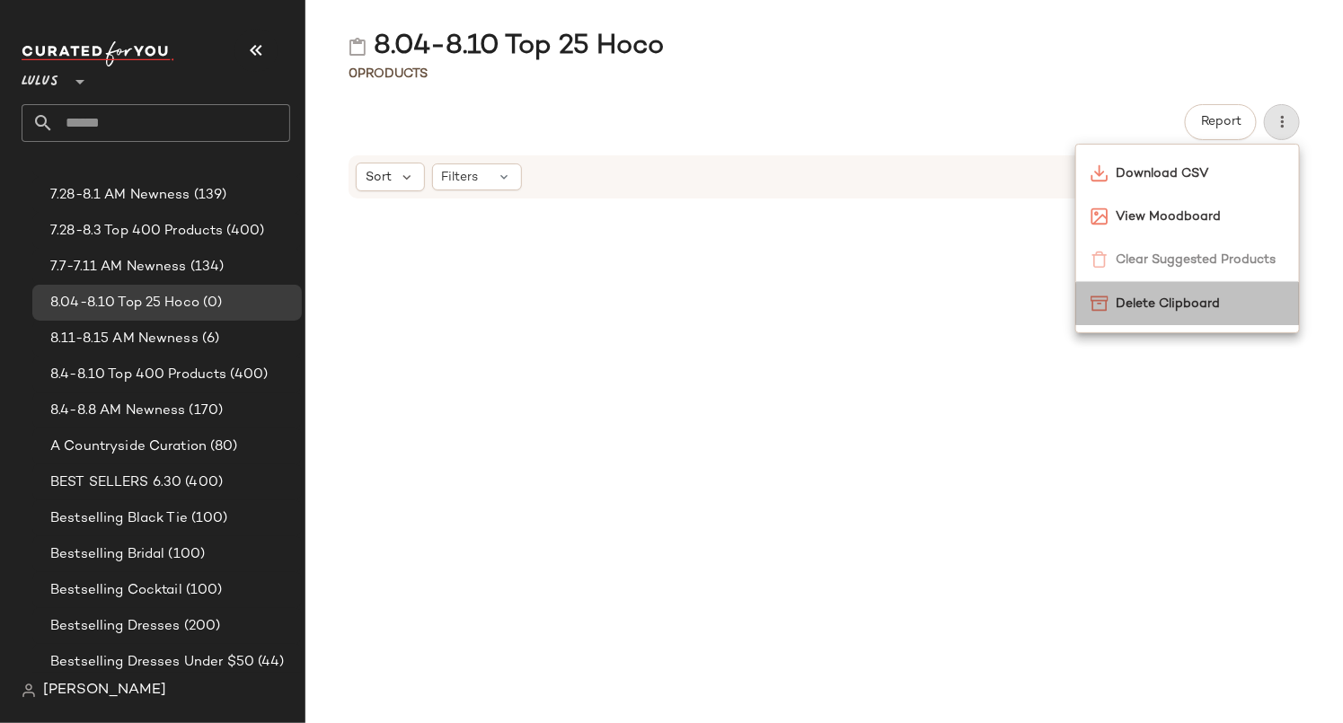
click at [1161, 300] on span "Delete Clipboard" at bounding box center [1199, 304] width 169 height 19
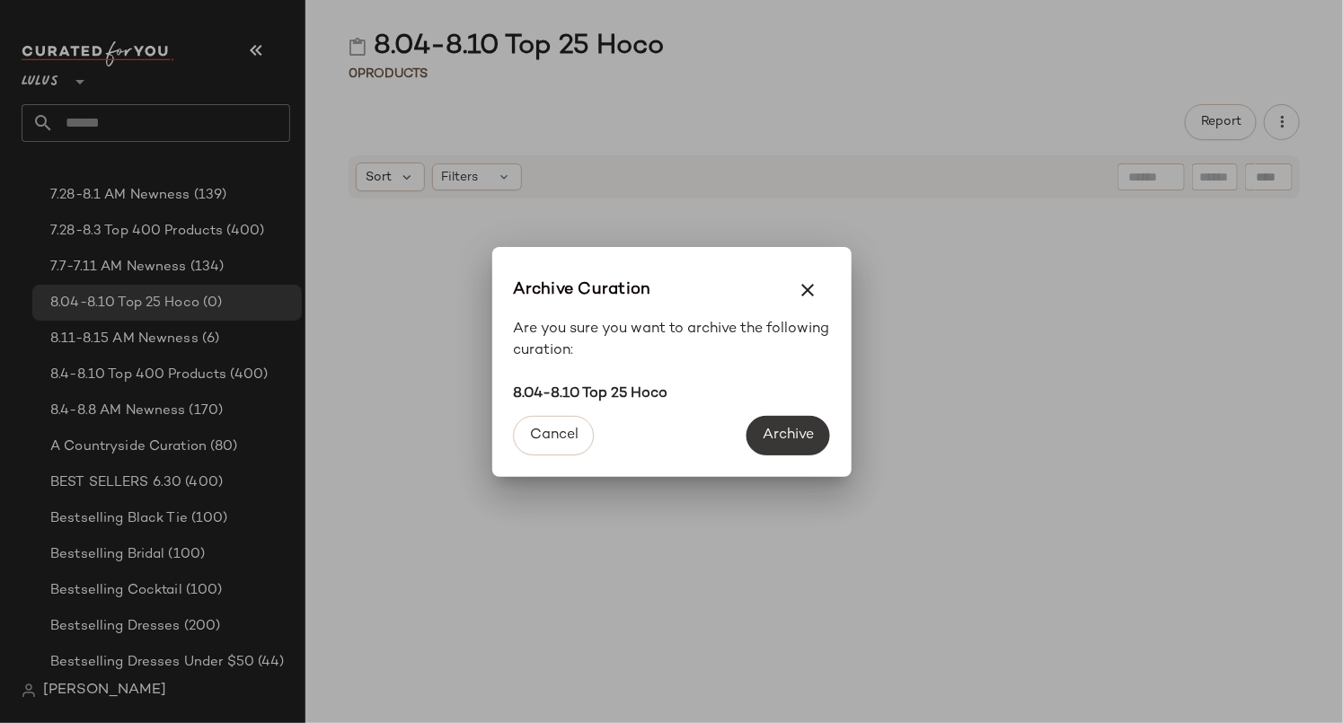
click at [794, 433] on span "Archive" at bounding box center [788, 435] width 52 height 17
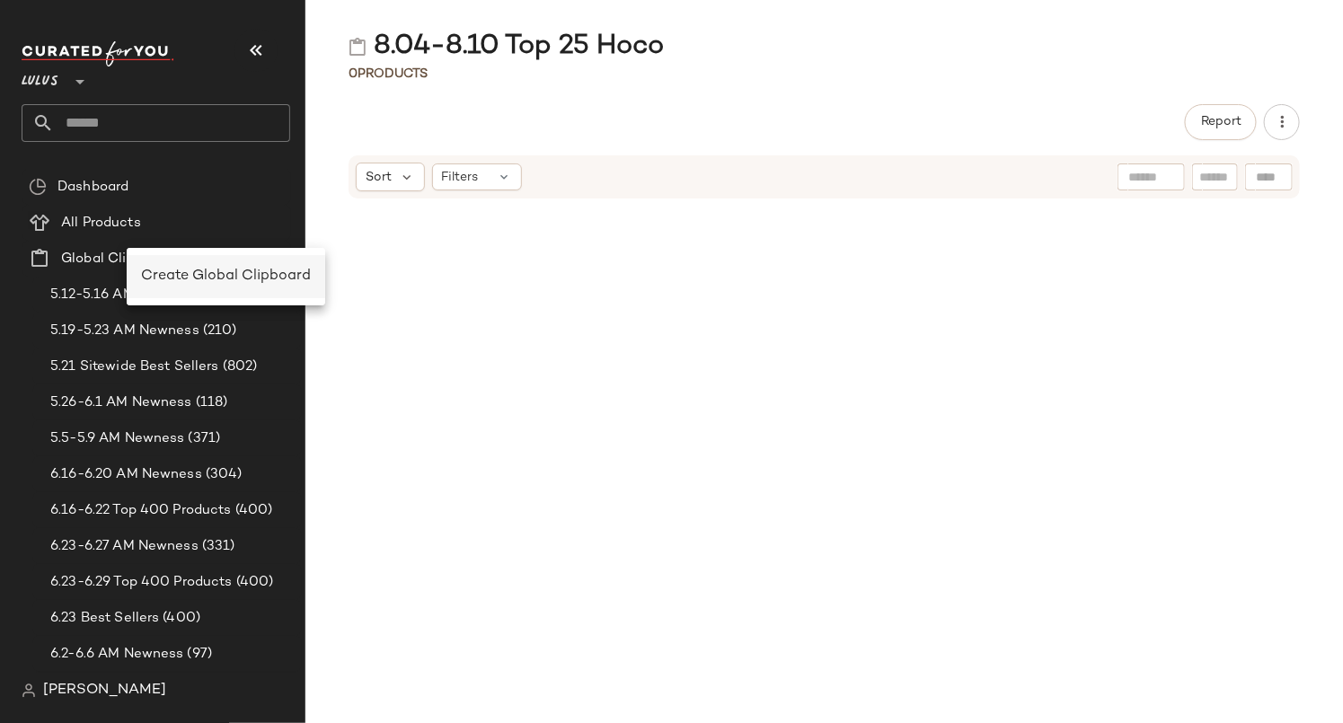
click at [197, 278] on span "Create Global Clipboard" at bounding box center [226, 276] width 170 height 15
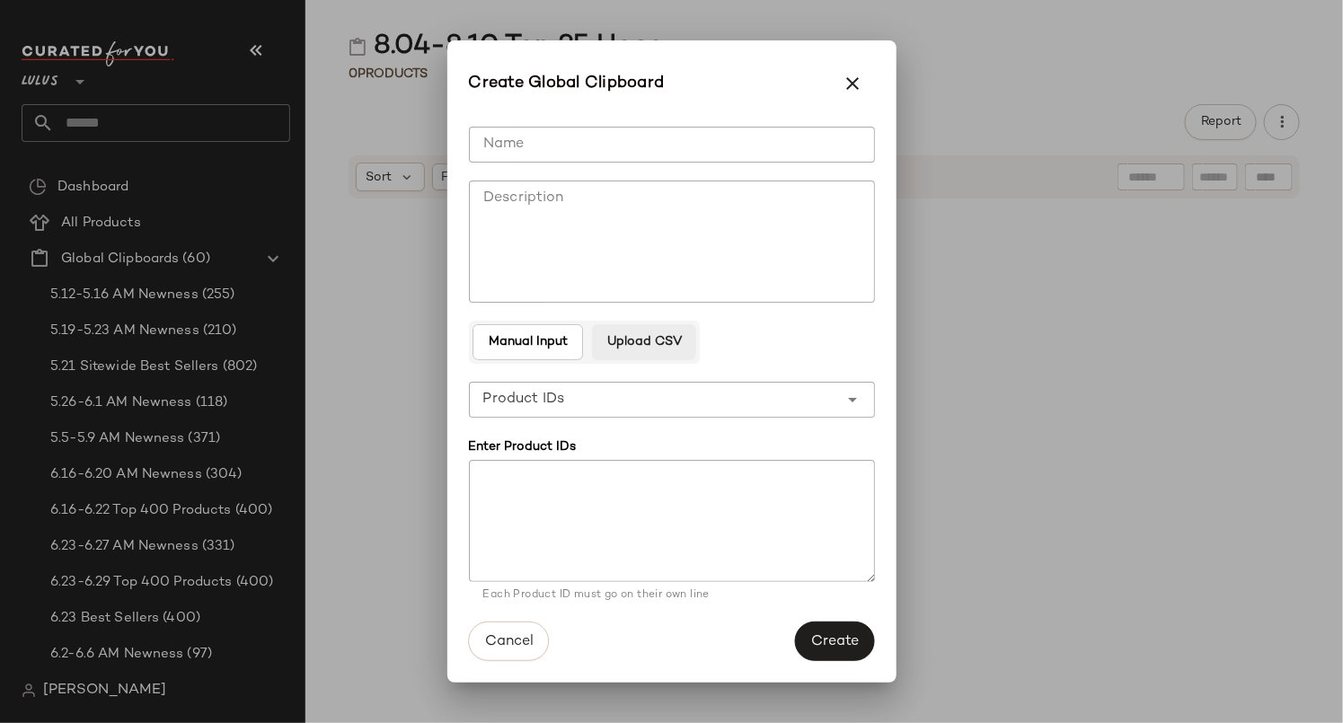
click at [626, 347] on span "Upload CSV" at bounding box center [643, 342] width 75 height 14
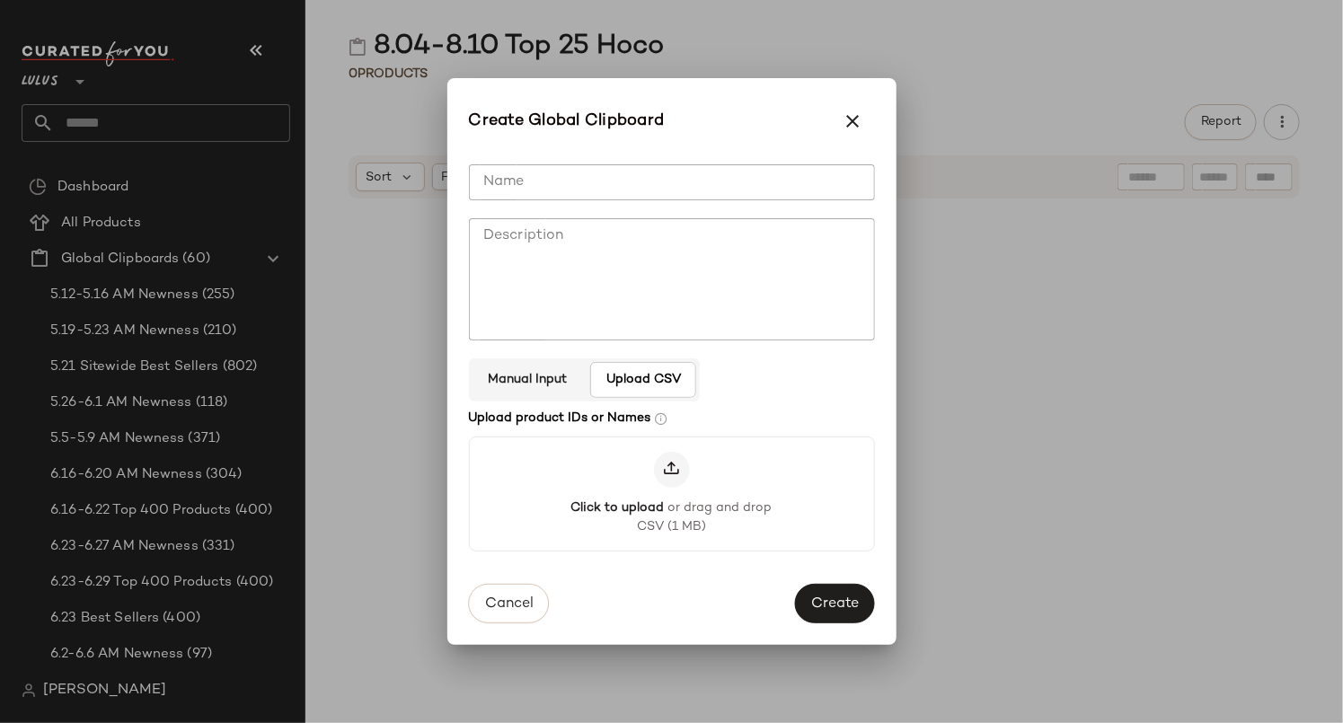
click at [677, 468] on icon at bounding box center [672, 470] width 18 height 18
click at [672, 494] on input "Click to upload or drag and drop CSV (1 MB)" at bounding box center [671, 494] width 1 height 1
click at [639, 266] on textarea "Description" at bounding box center [672, 279] width 406 height 122
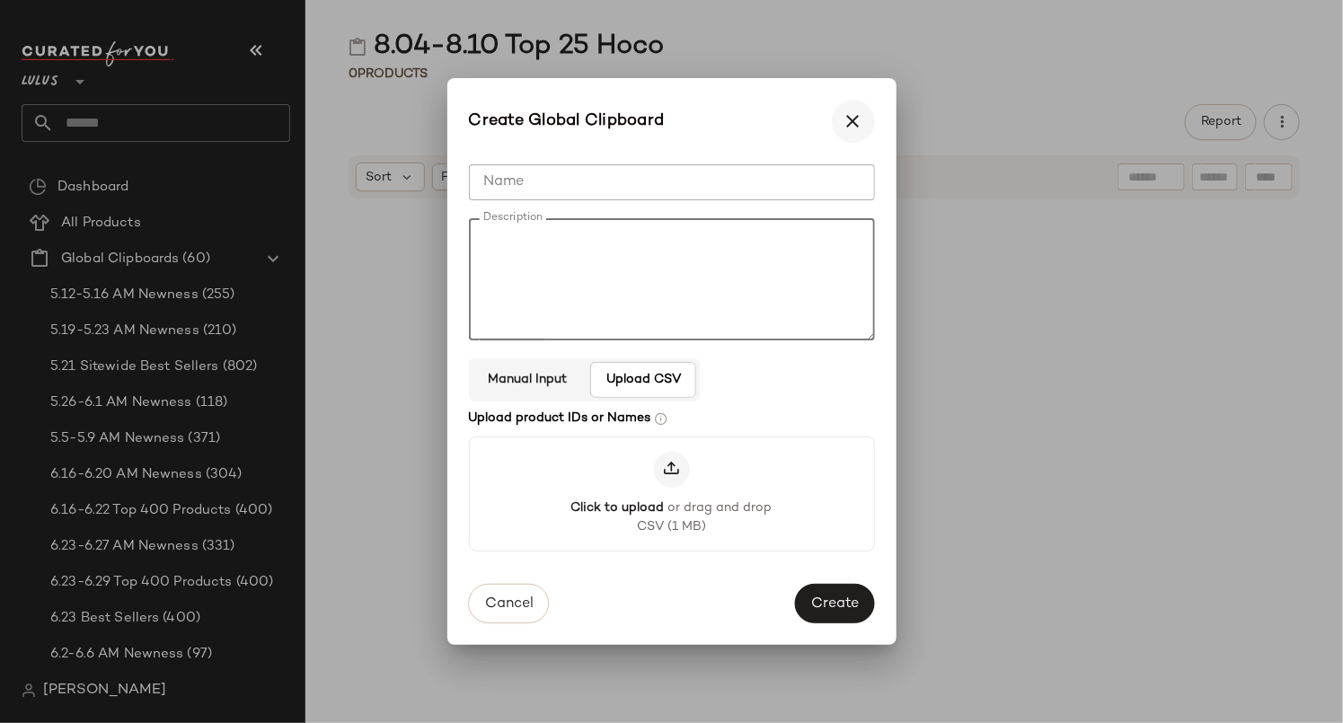
click at [854, 119] on icon "button" at bounding box center [853, 121] width 22 height 22
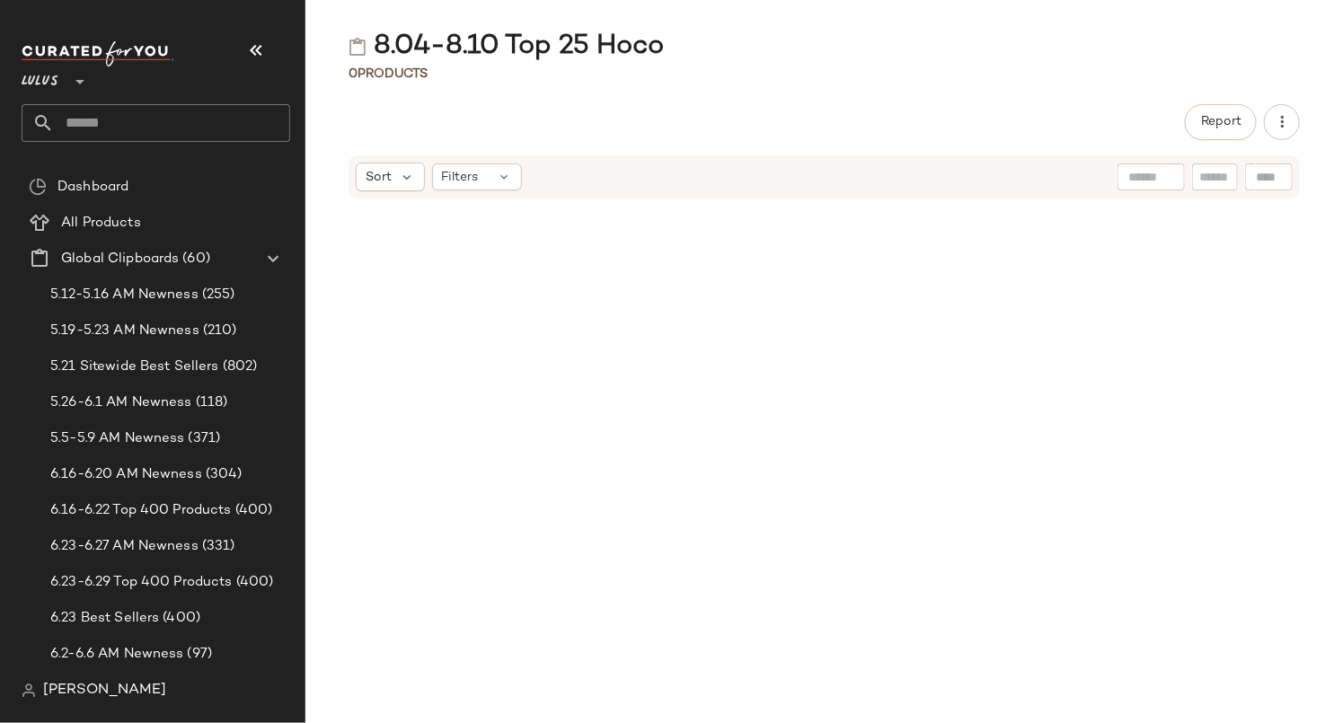
click at [671, 356] on div at bounding box center [823, 472] width 1037 height 502
click at [554, 268] on div at bounding box center [823, 472] width 1037 height 502
click at [682, 246] on div at bounding box center [823, 472] width 1037 height 502
click at [136, 346] on div "5.19-5.23 AM Newness (210)" at bounding box center [166, 331] width 269 height 36
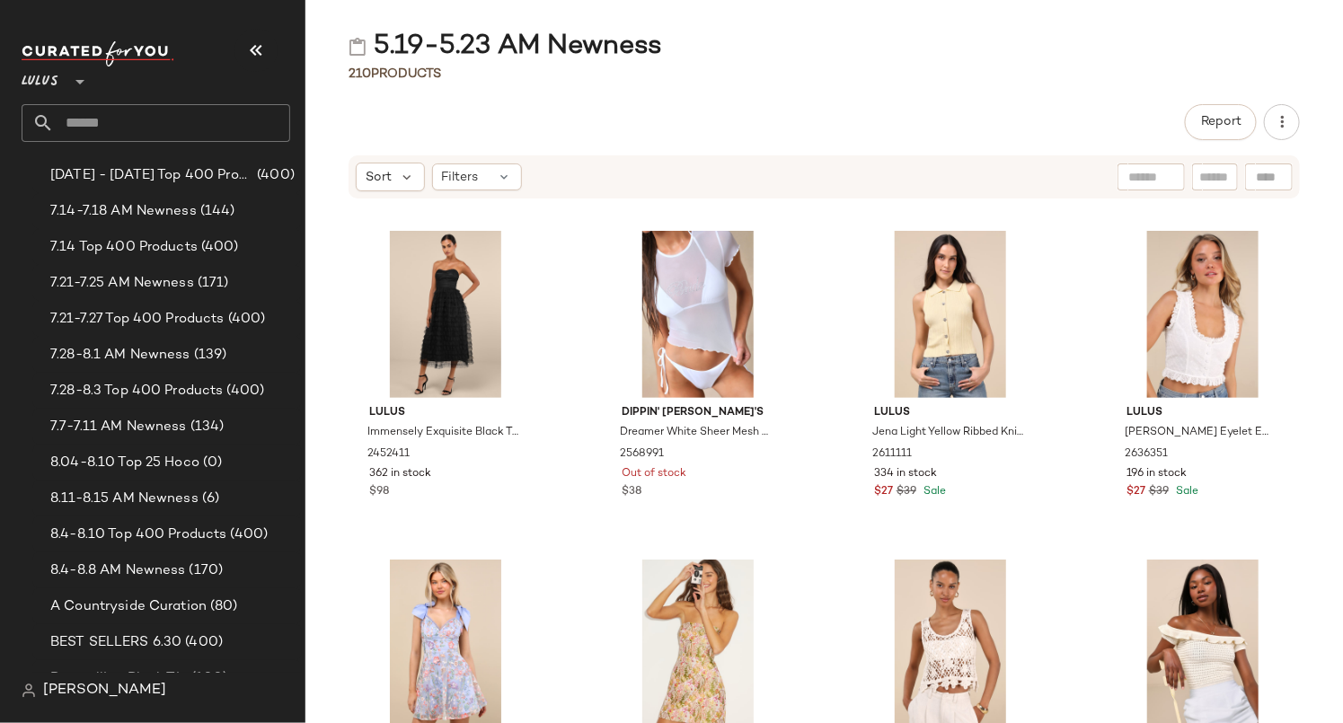
scroll to position [745, 0]
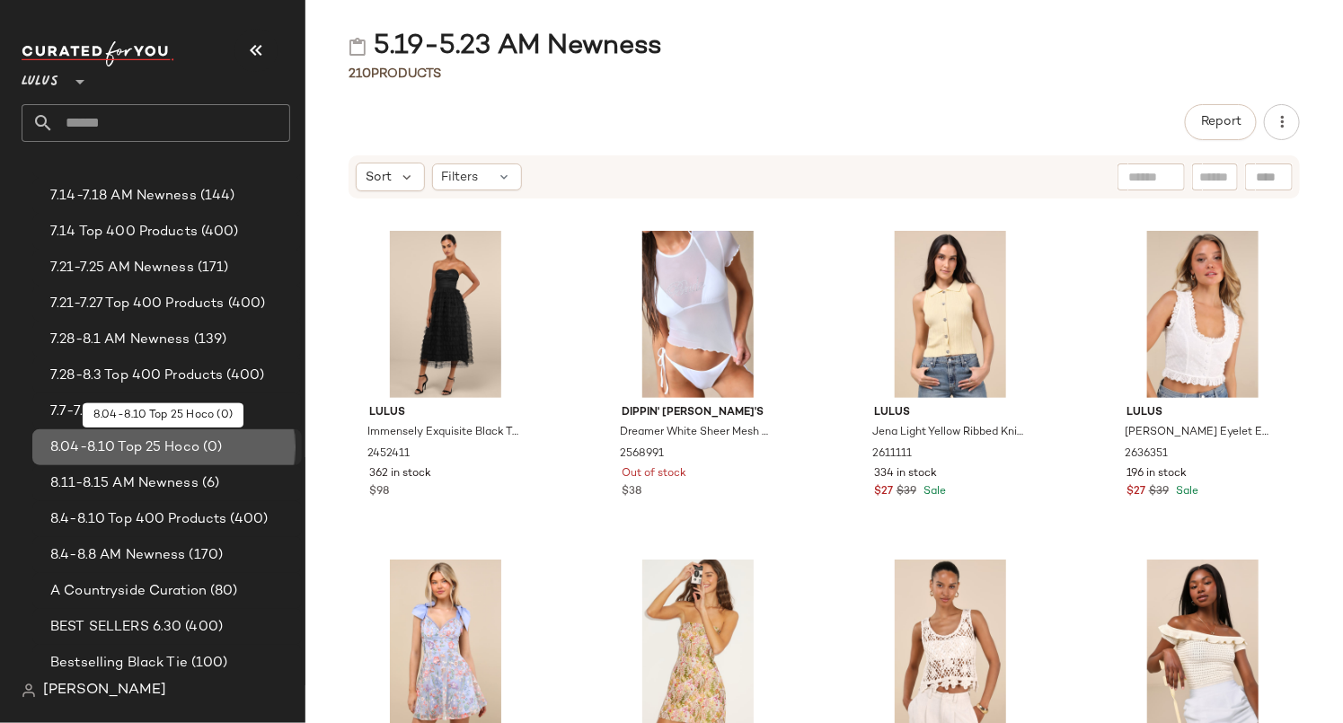
click at [134, 444] on span "8.04-8.10 Top 25 Hoco" at bounding box center [124, 447] width 149 height 21
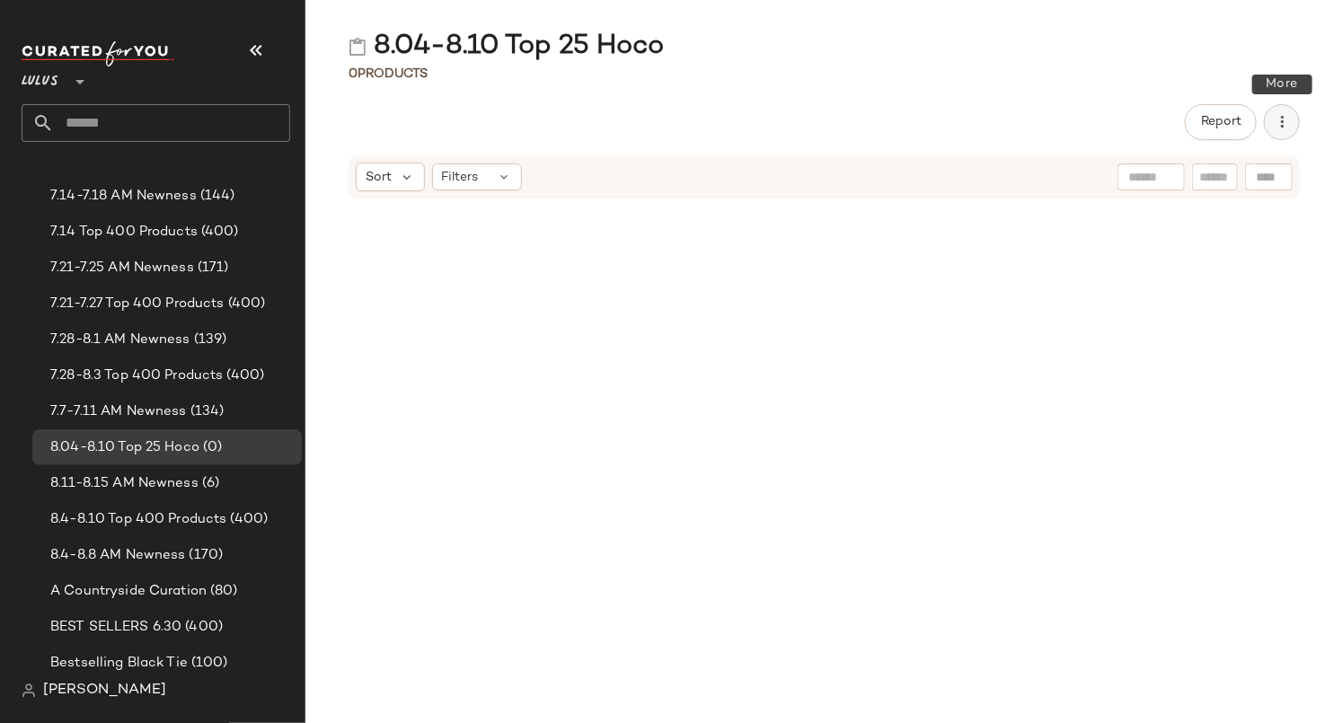
click at [1279, 123] on icon "button" at bounding box center [1282, 122] width 18 height 18
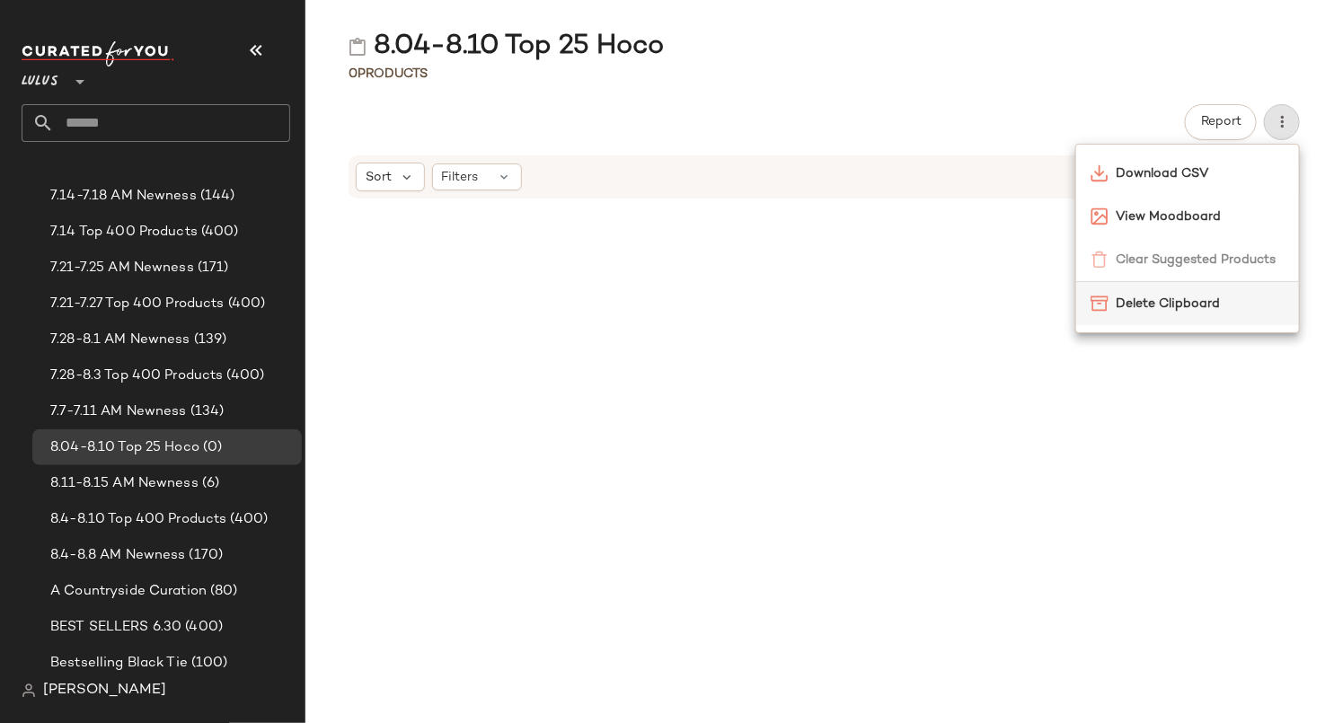
click at [1143, 302] on span "Delete Clipboard" at bounding box center [1199, 304] width 169 height 19
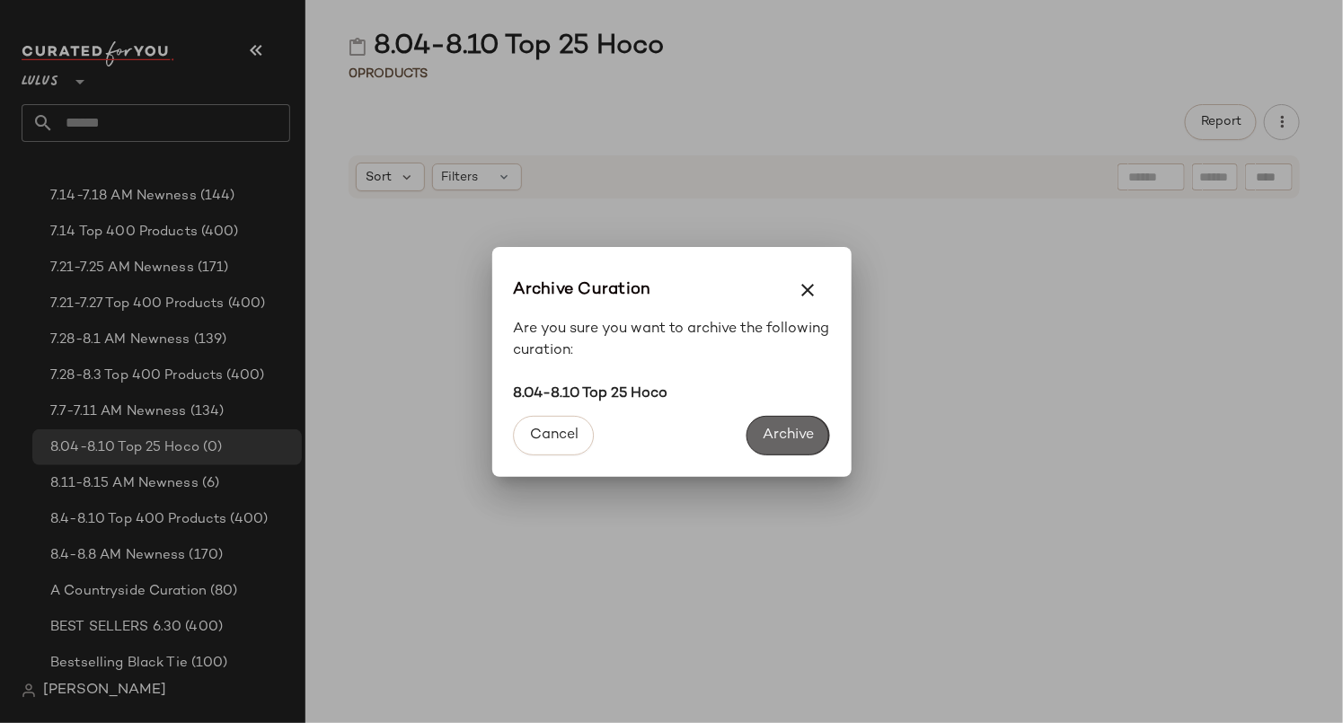
click at [780, 430] on span "Archive" at bounding box center [788, 435] width 52 height 17
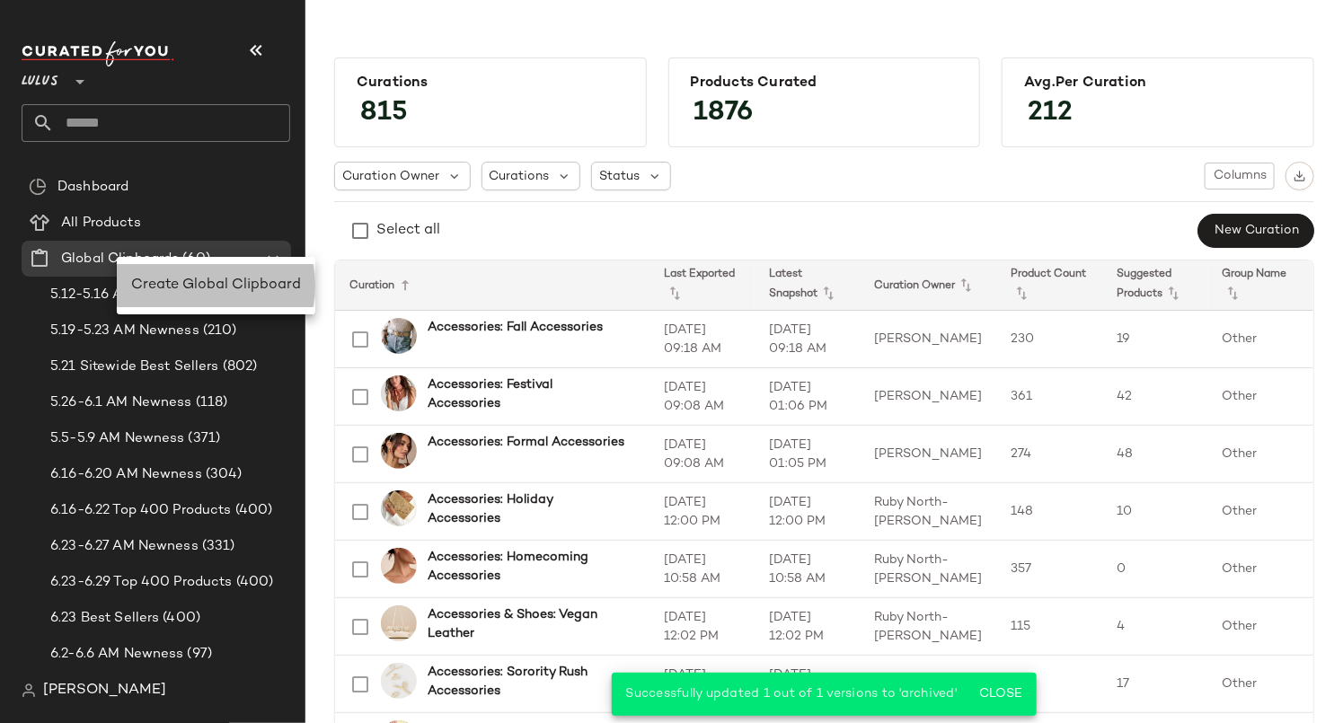
click at [165, 278] on span "Create Global Clipboard" at bounding box center [216, 285] width 170 height 15
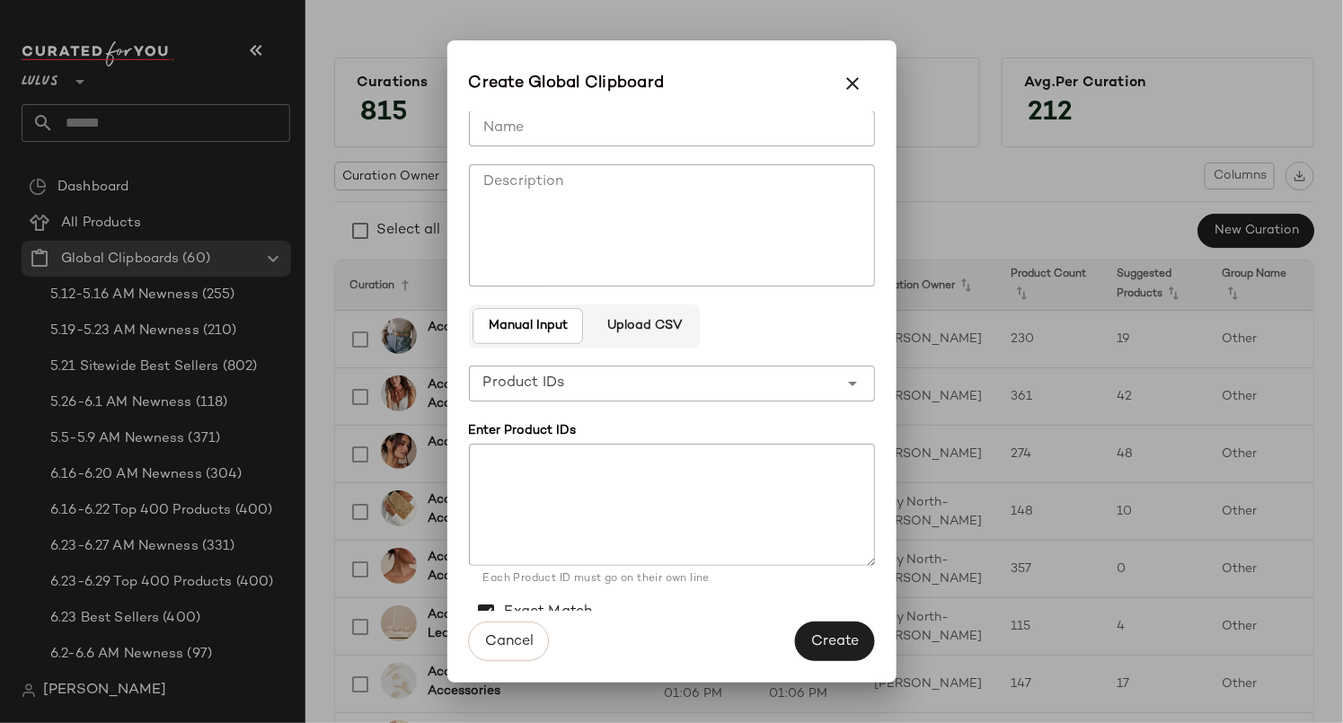
scroll to position [18, 0]
click at [548, 466] on textarea at bounding box center [672, 503] width 406 height 122
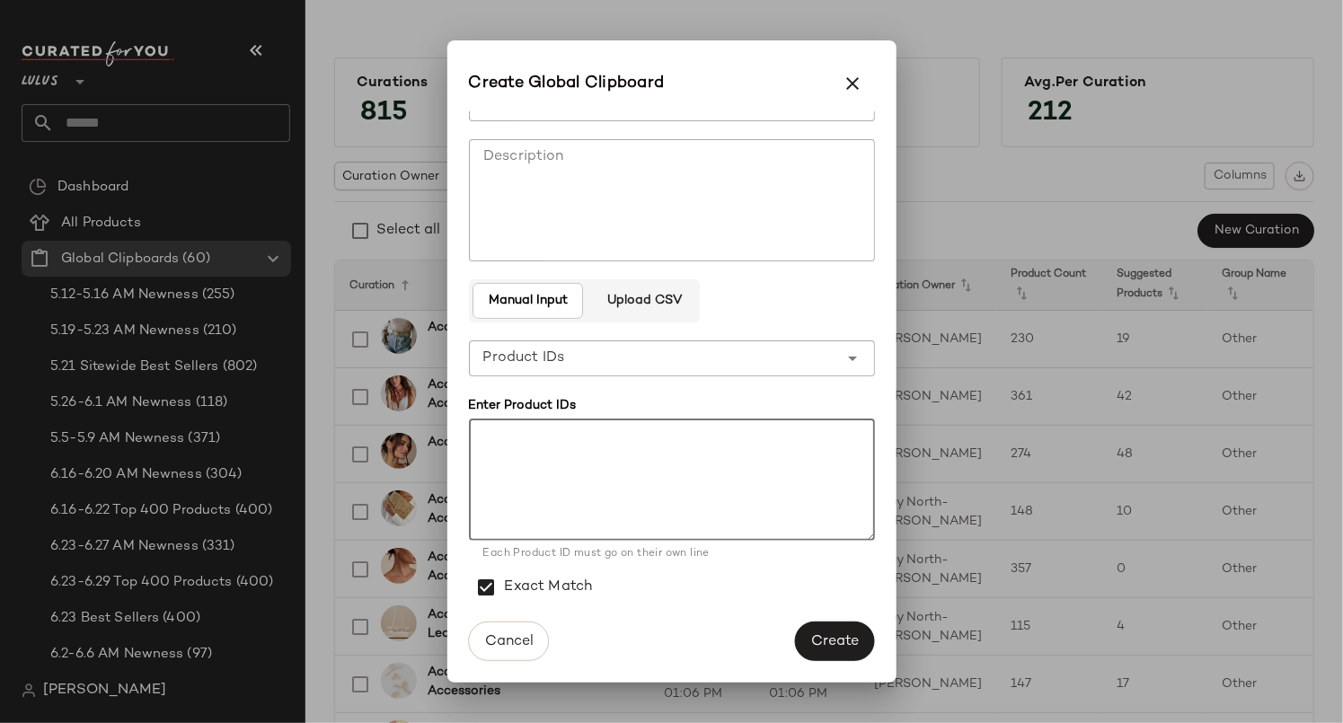
scroll to position [42, 0]
